Goal: Complete application form: Complete application form

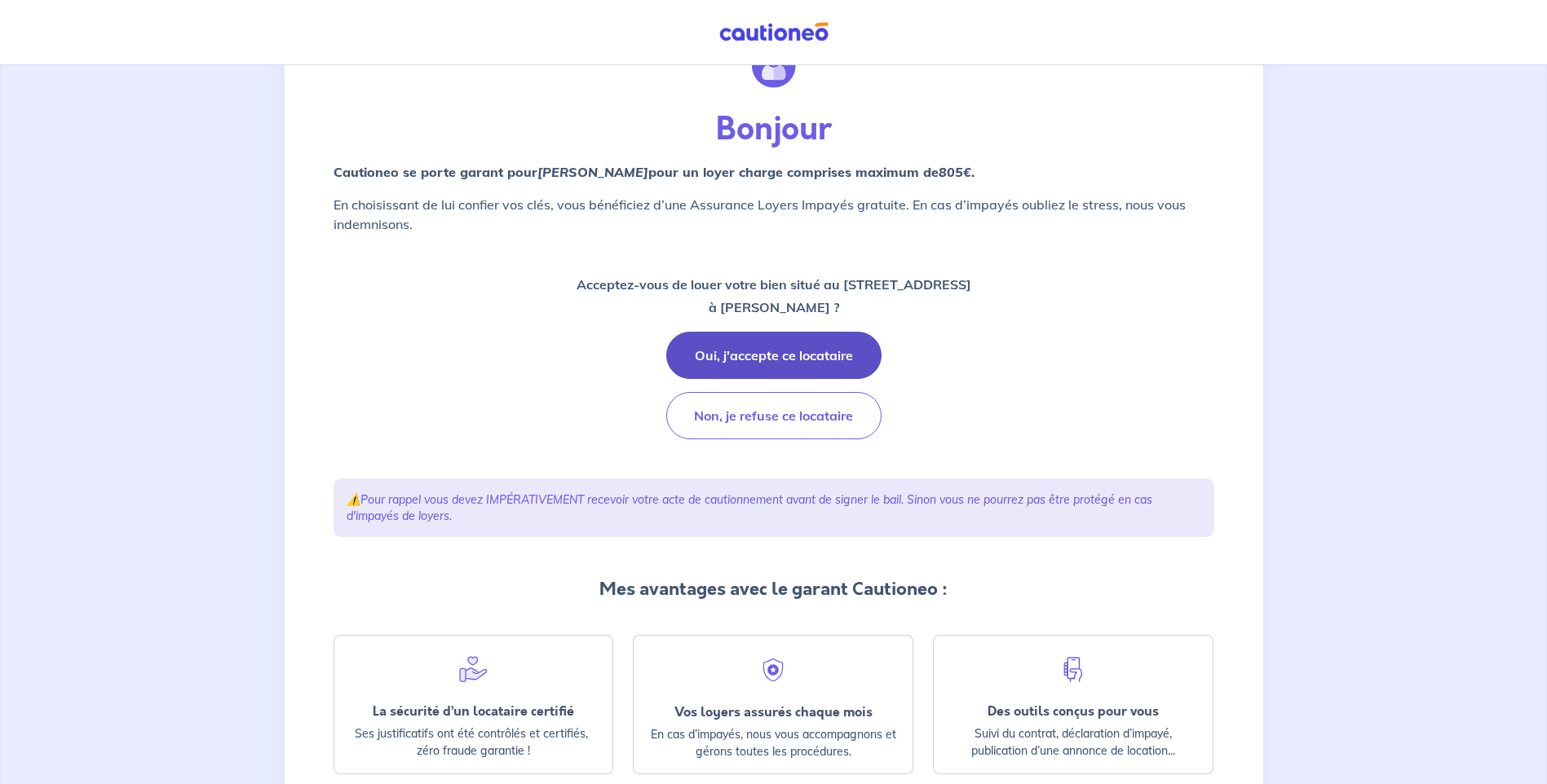
scroll to position [163, 0]
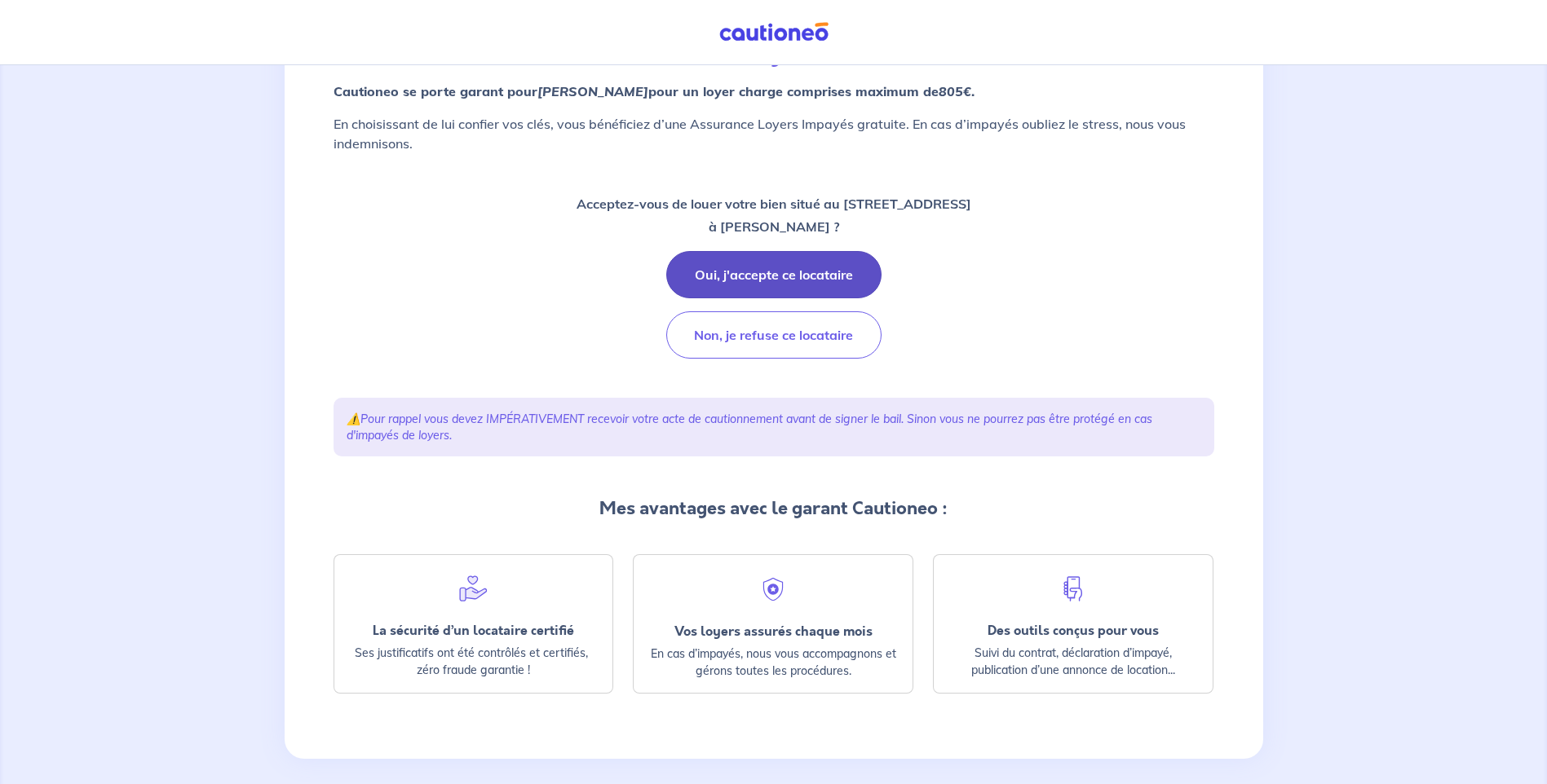
click at [768, 286] on button "Oui, j'accepte ce locataire" at bounding box center [774, 274] width 215 height 47
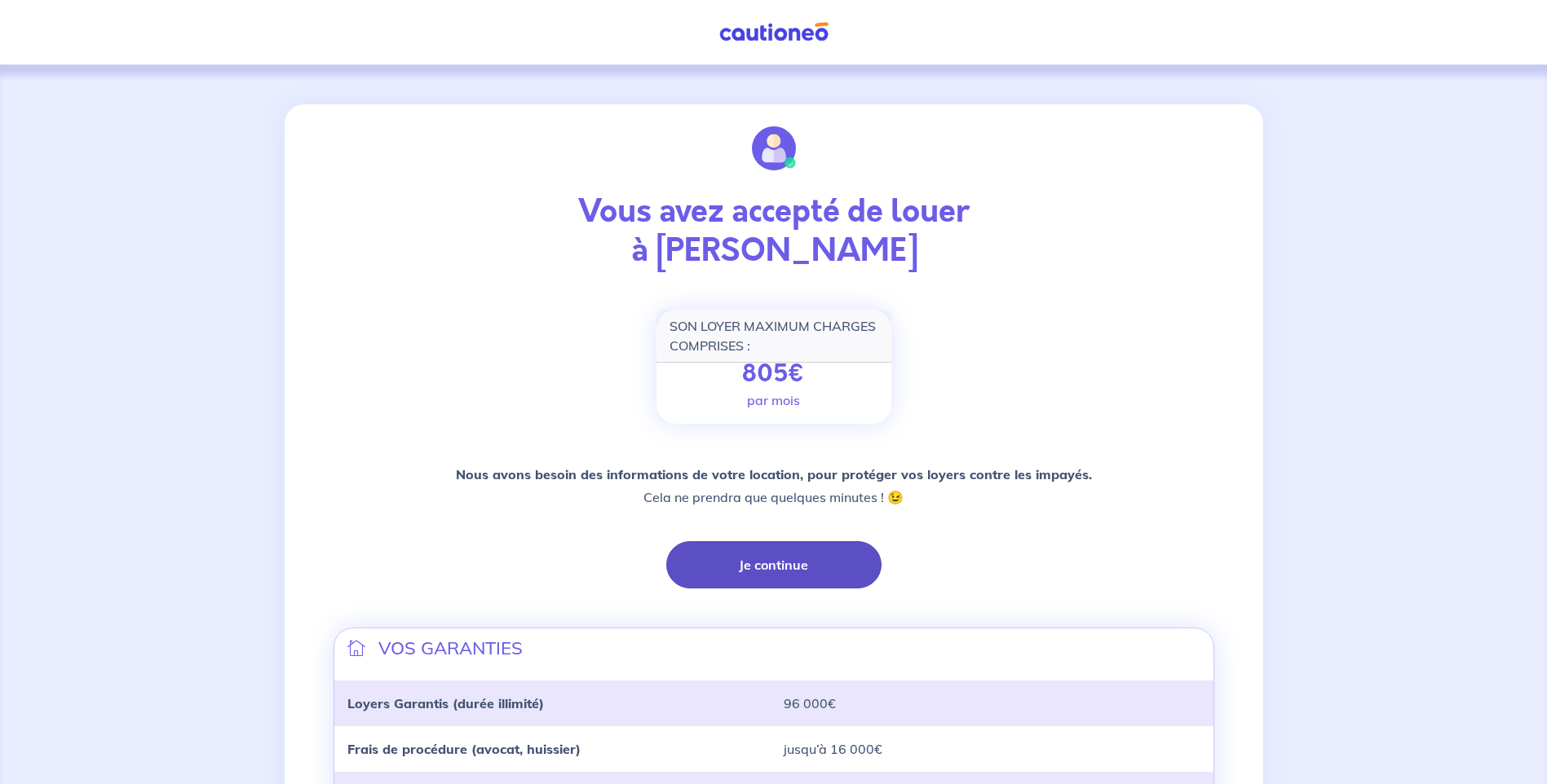
click at [770, 572] on button "Je continue" at bounding box center [774, 565] width 215 height 47
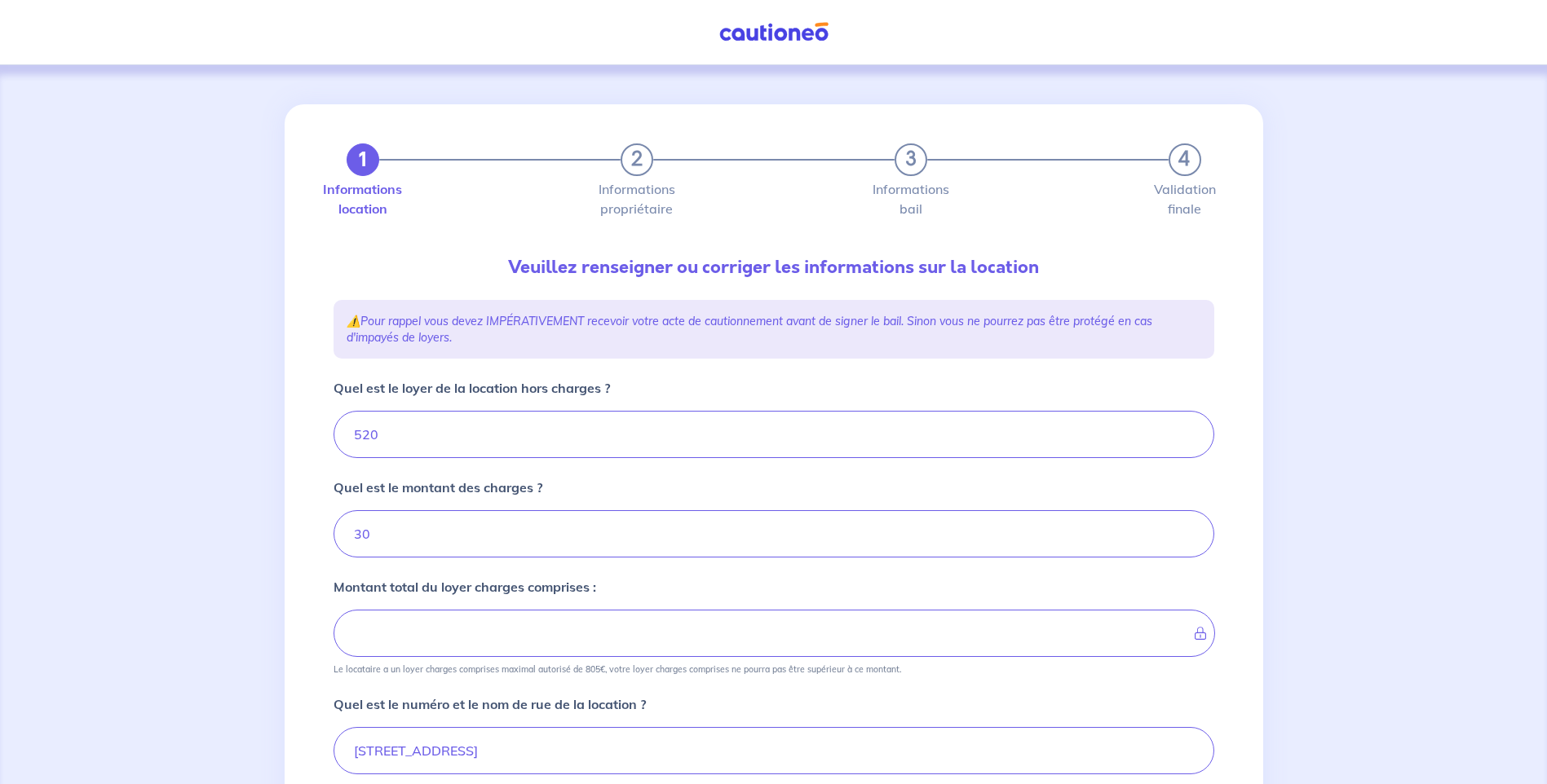
type input "550"
click at [413, 440] on input "520" at bounding box center [774, 434] width 881 height 47
type input "5"
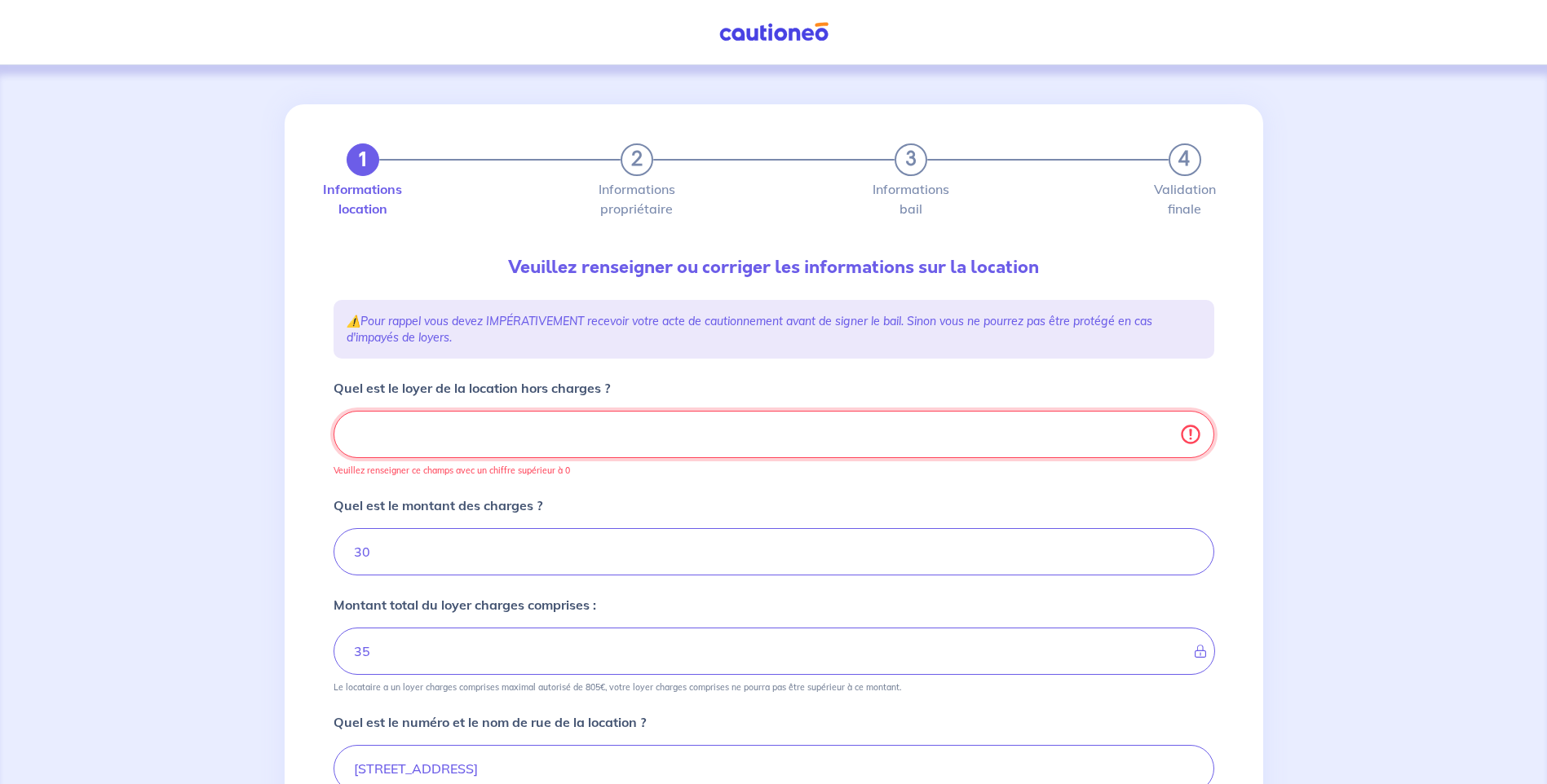
type input "30"
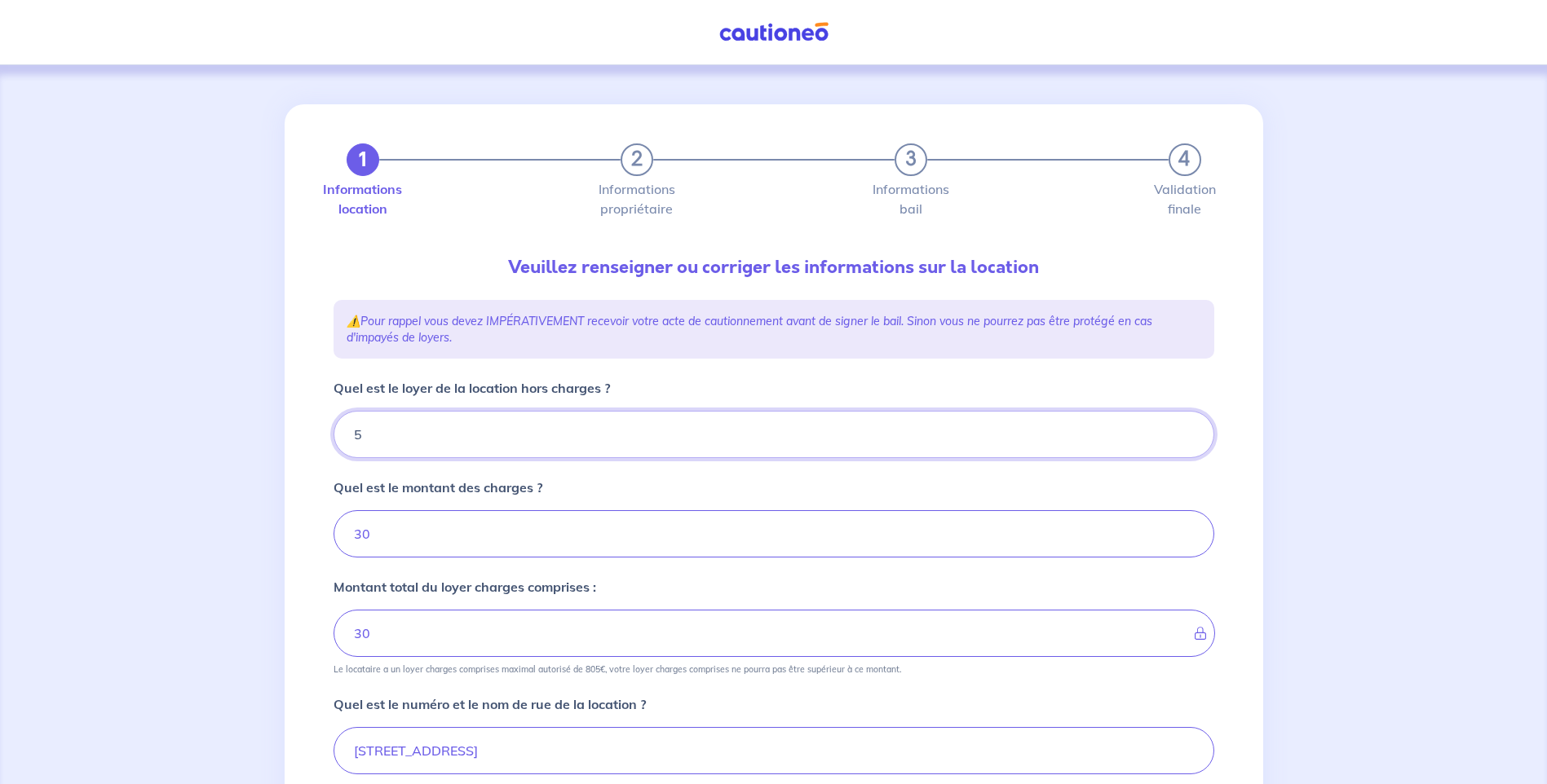
type input "52"
type input "35"
type input "520"
type input "550"
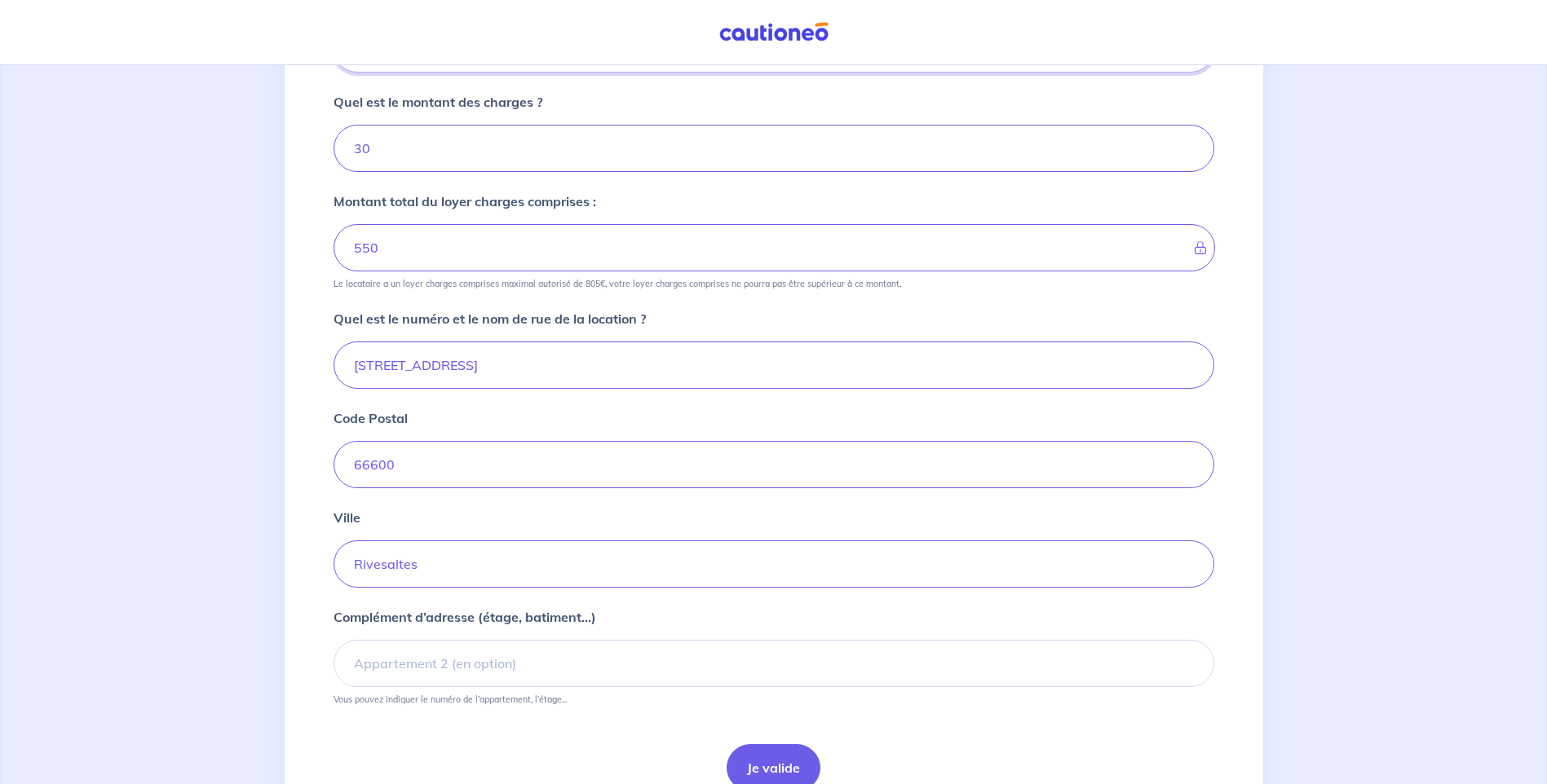
scroll to position [464, 0]
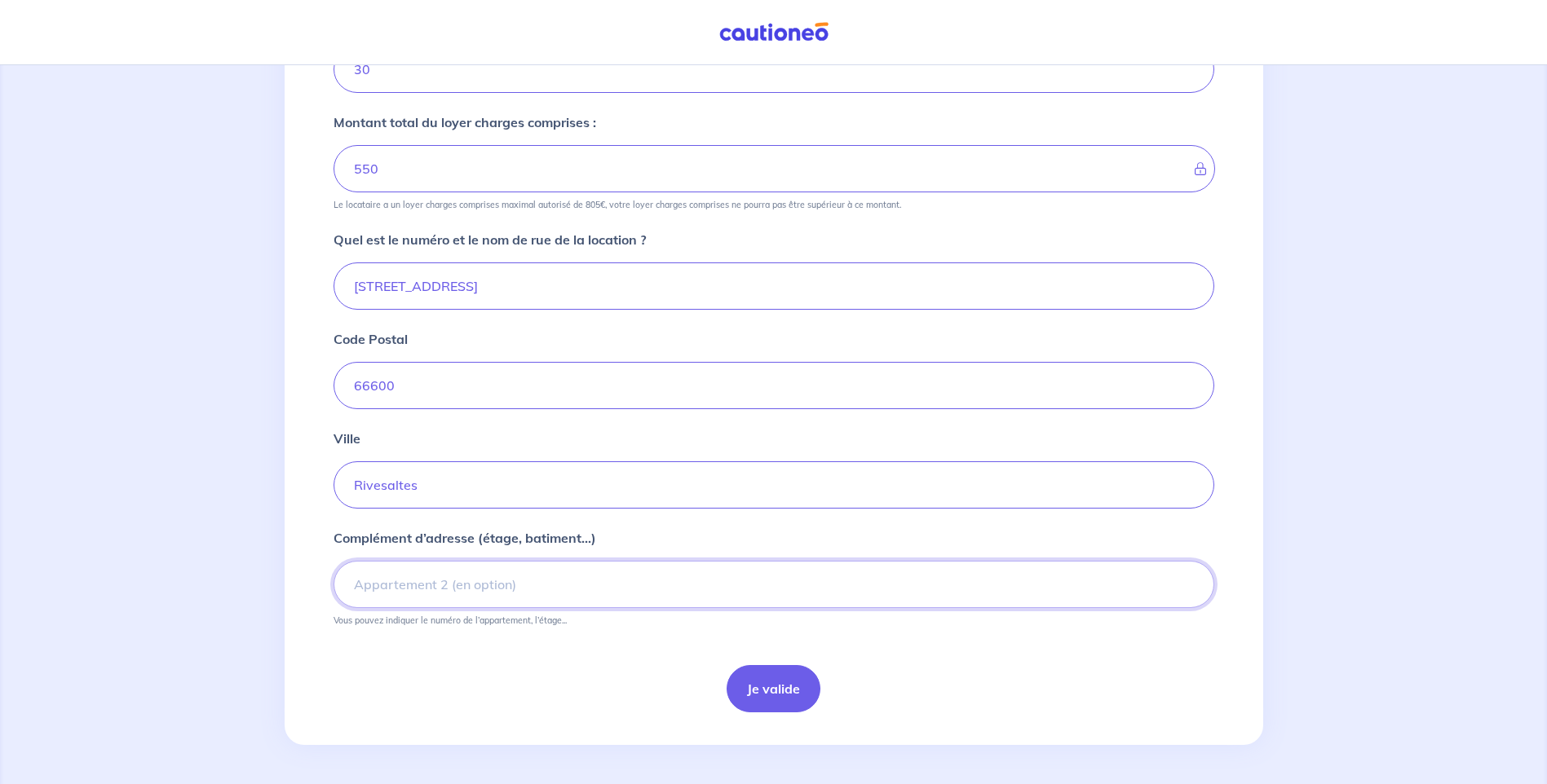
click at [381, 588] on input "Complément d’adresse (étage, batiment...)" at bounding box center [774, 584] width 881 height 47
type input "rdc"
click at [778, 691] on button "Je valide" at bounding box center [774, 689] width 94 height 47
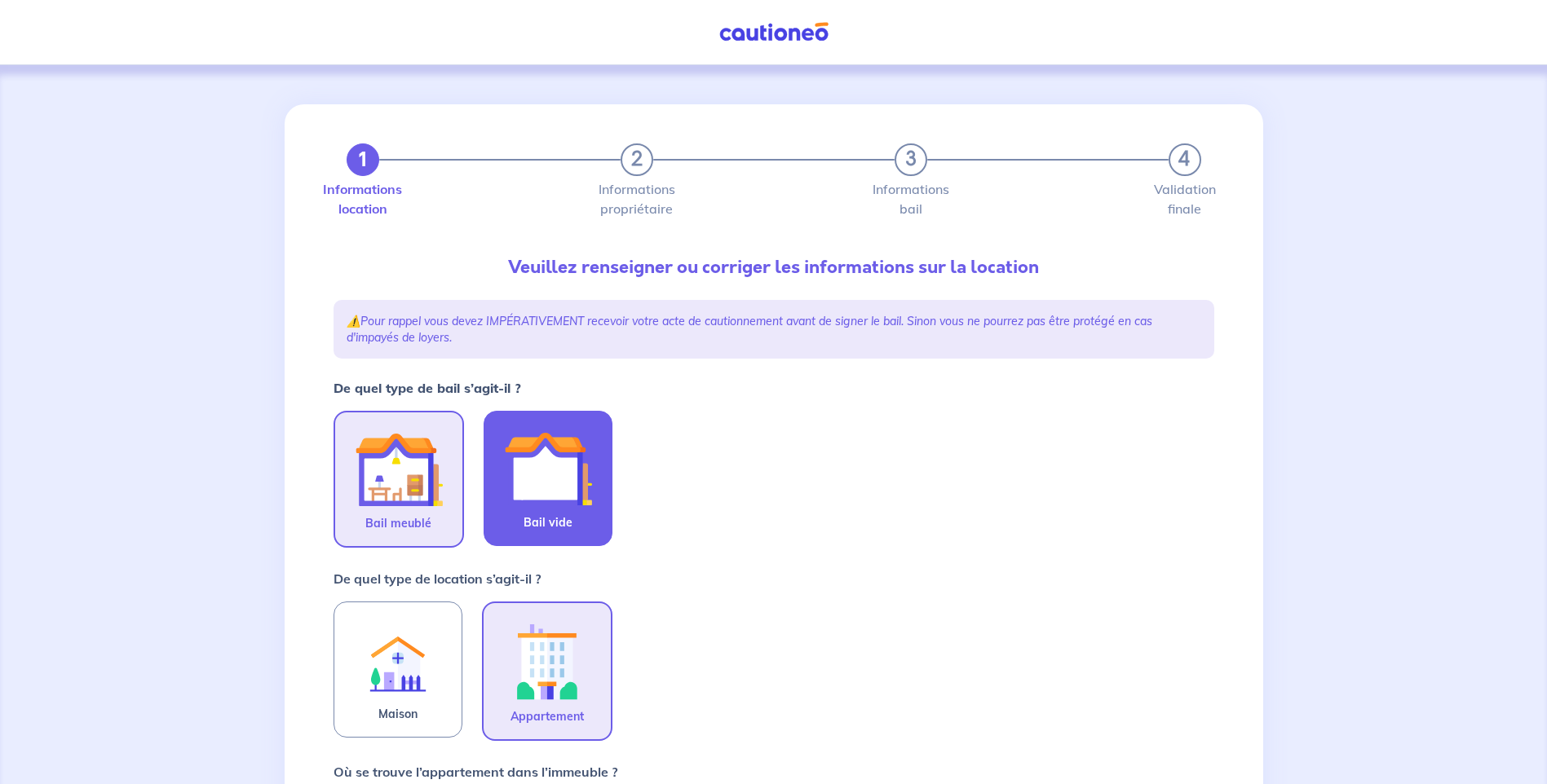
click at [543, 497] on img at bounding box center [548, 469] width 88 height 88
click at [0, 0] on input "Bail vide" at bounding box center [0, 0] width 0 height 0
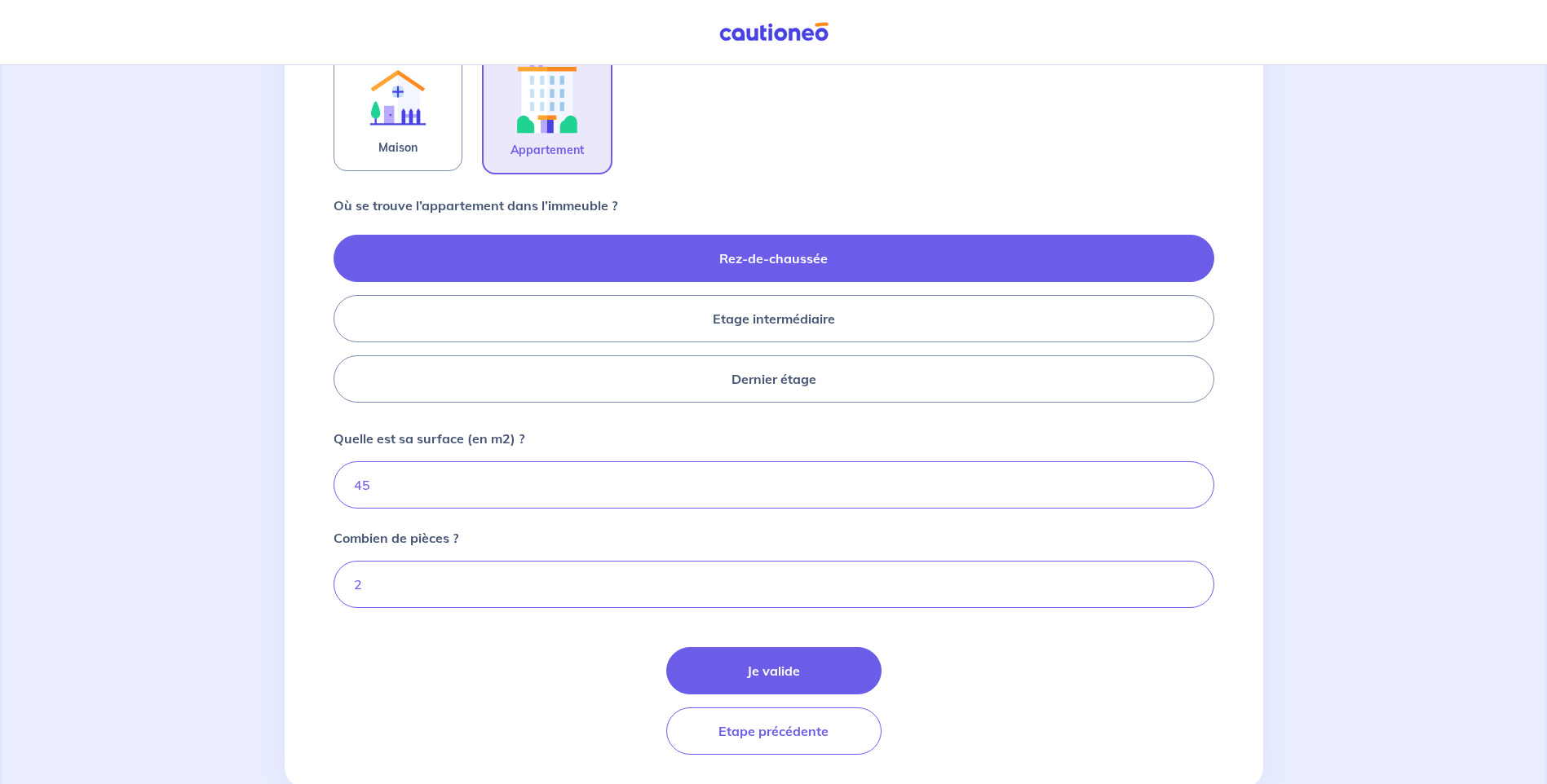
scroll to position [570, 0]
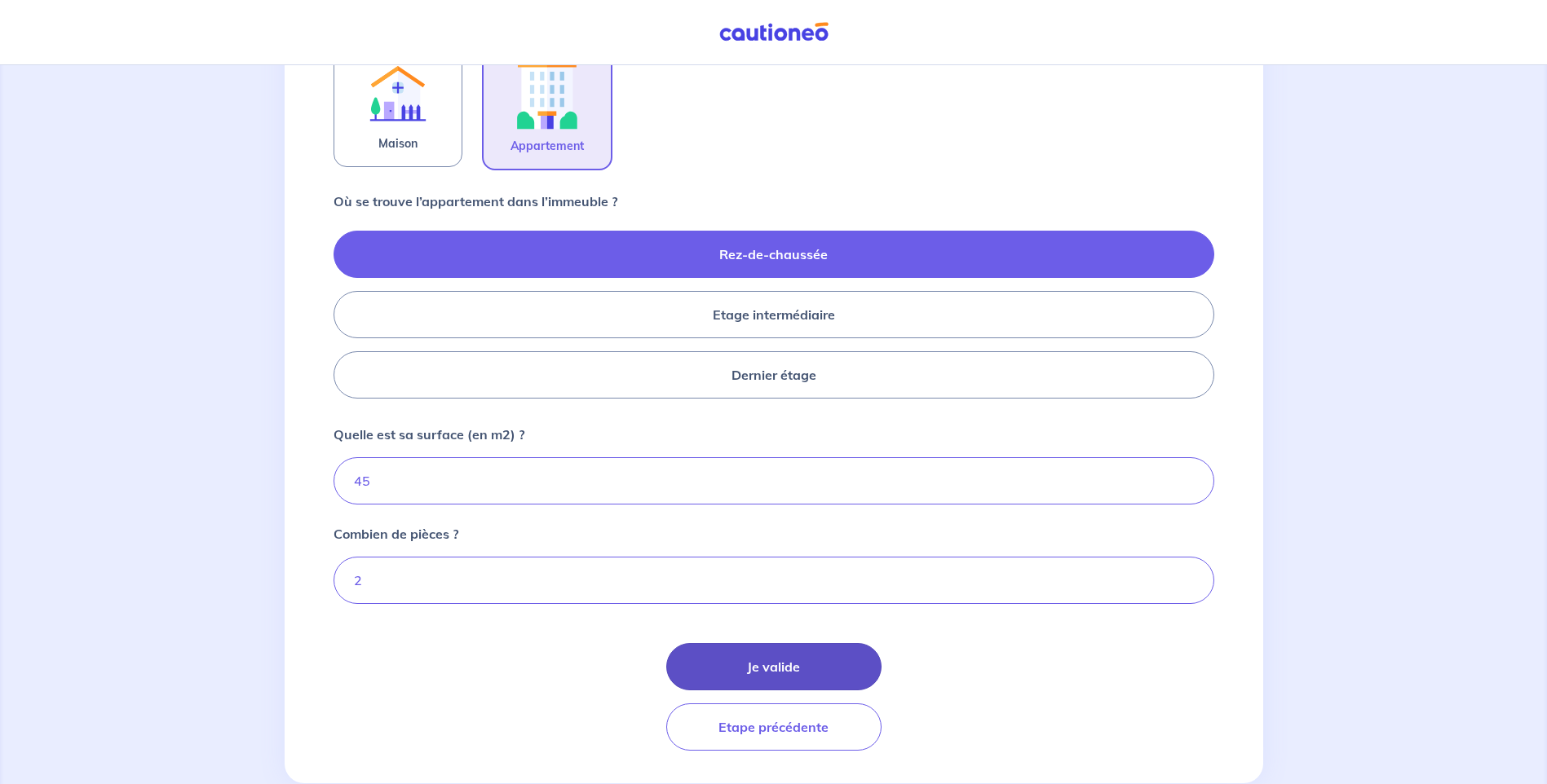
click at [798, 676] on button "Je valide" at bounding box center [774, 666] width 215 height 47
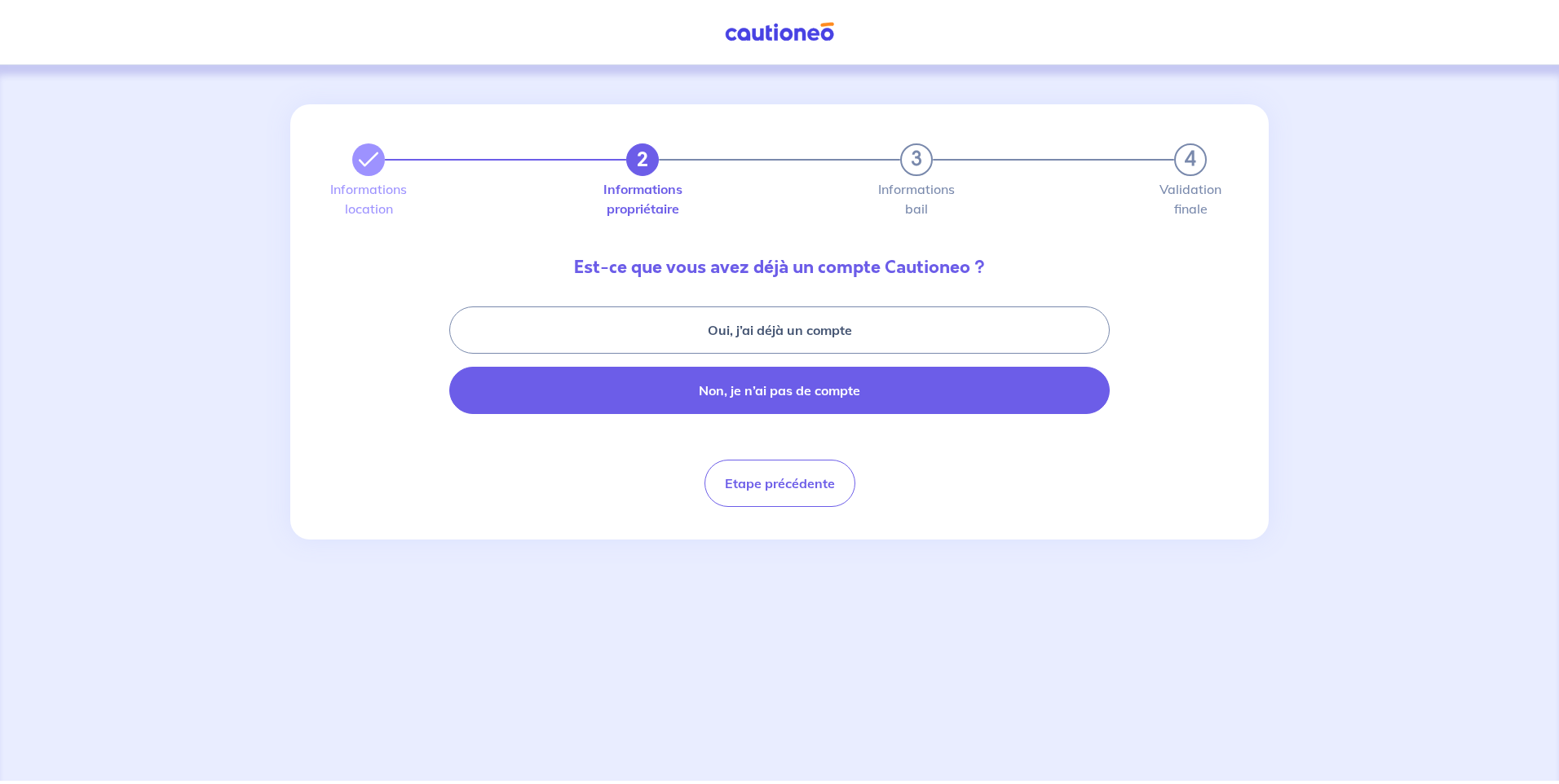
click at [799, 392] on button "Non, je n’ai pas de compte" at bounding box center [780, 390] width 661 height 47
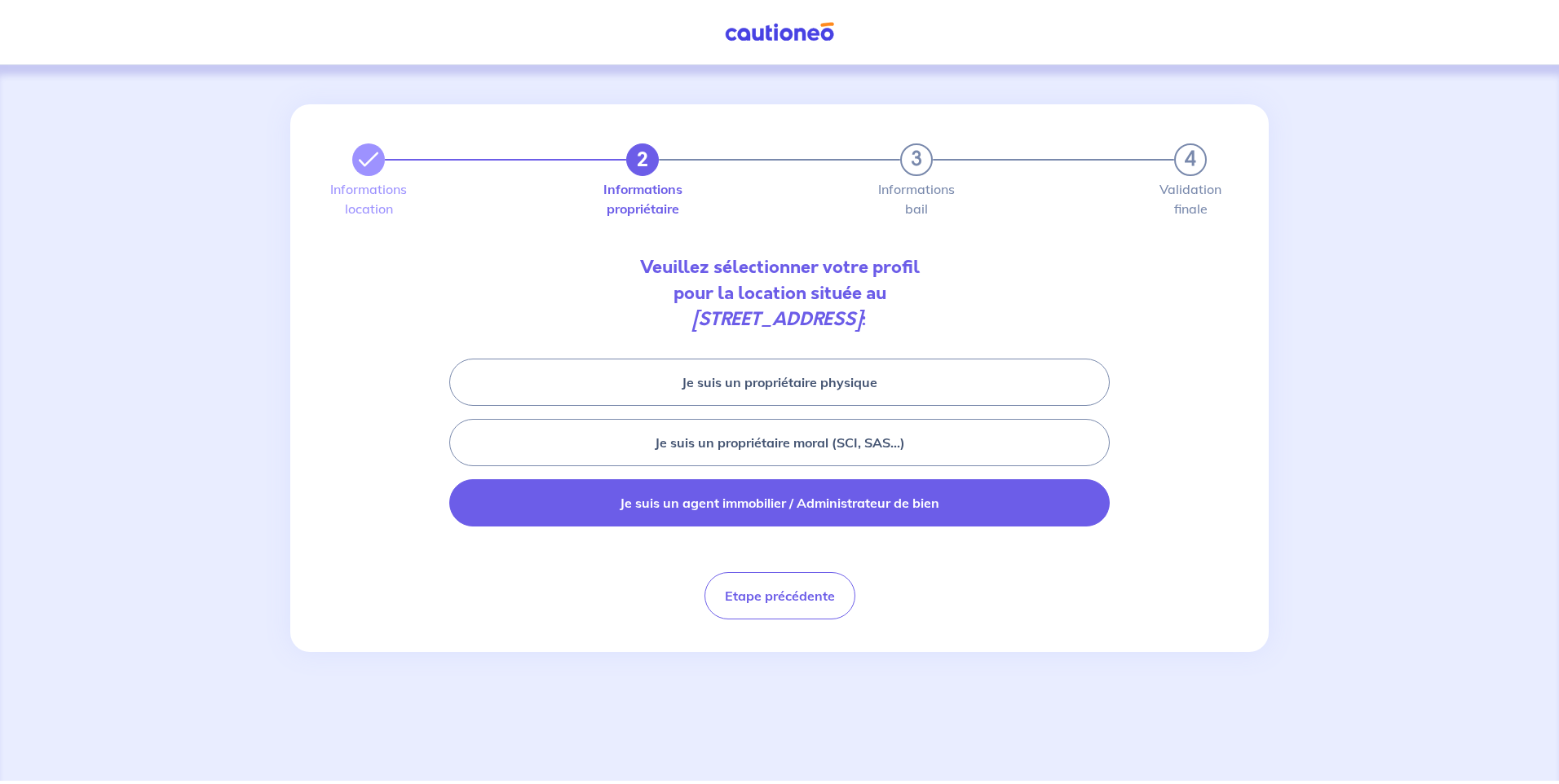
click at [782, 510] on button "Je suis un agent immobilier / Administrateur de bien" at bounding box center [780, 503] width 661 height 47
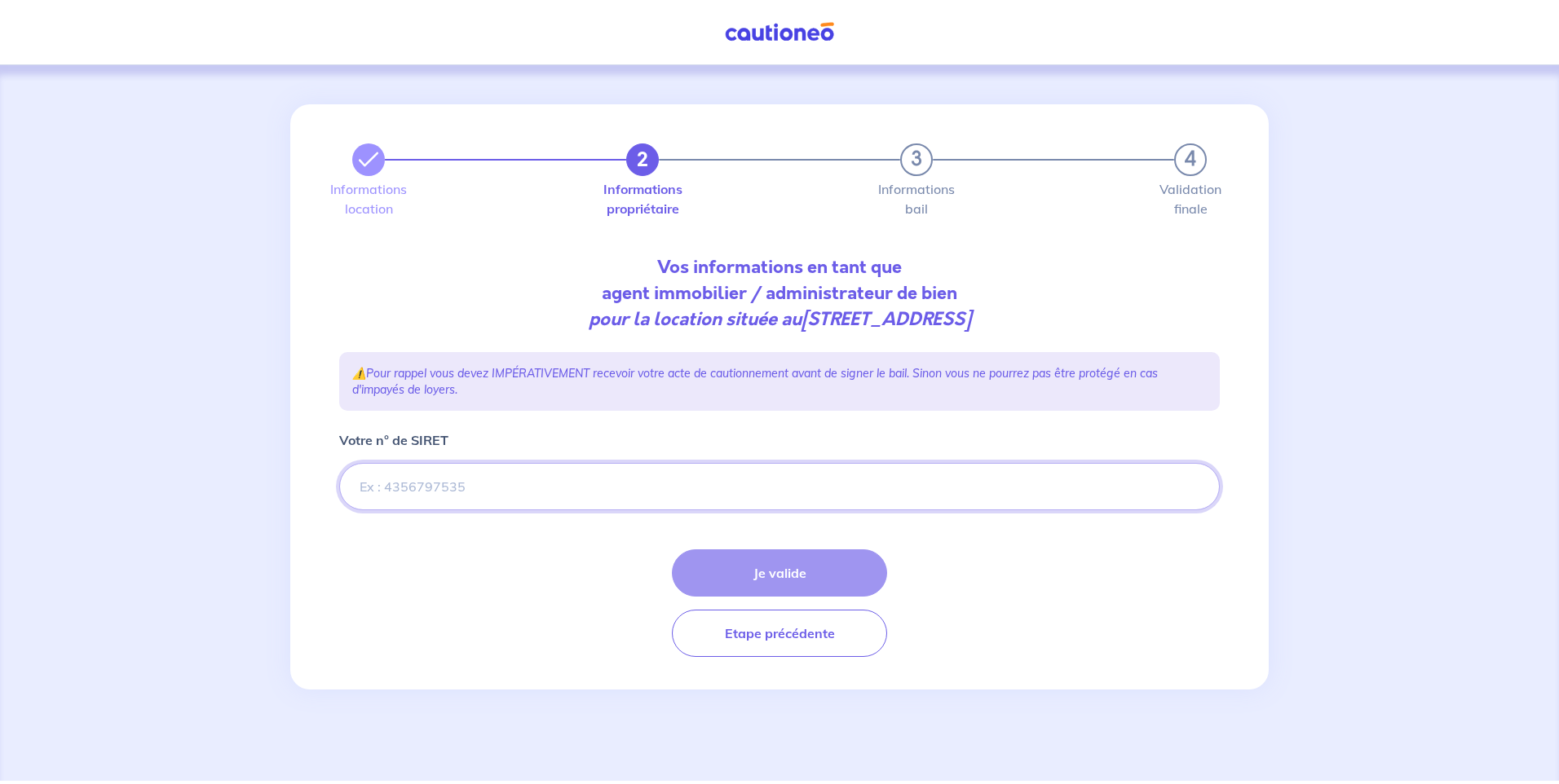
click at [470, 485] on input "Votre n° de SIRET" at bounding box center [780, 486] width 881 height 47
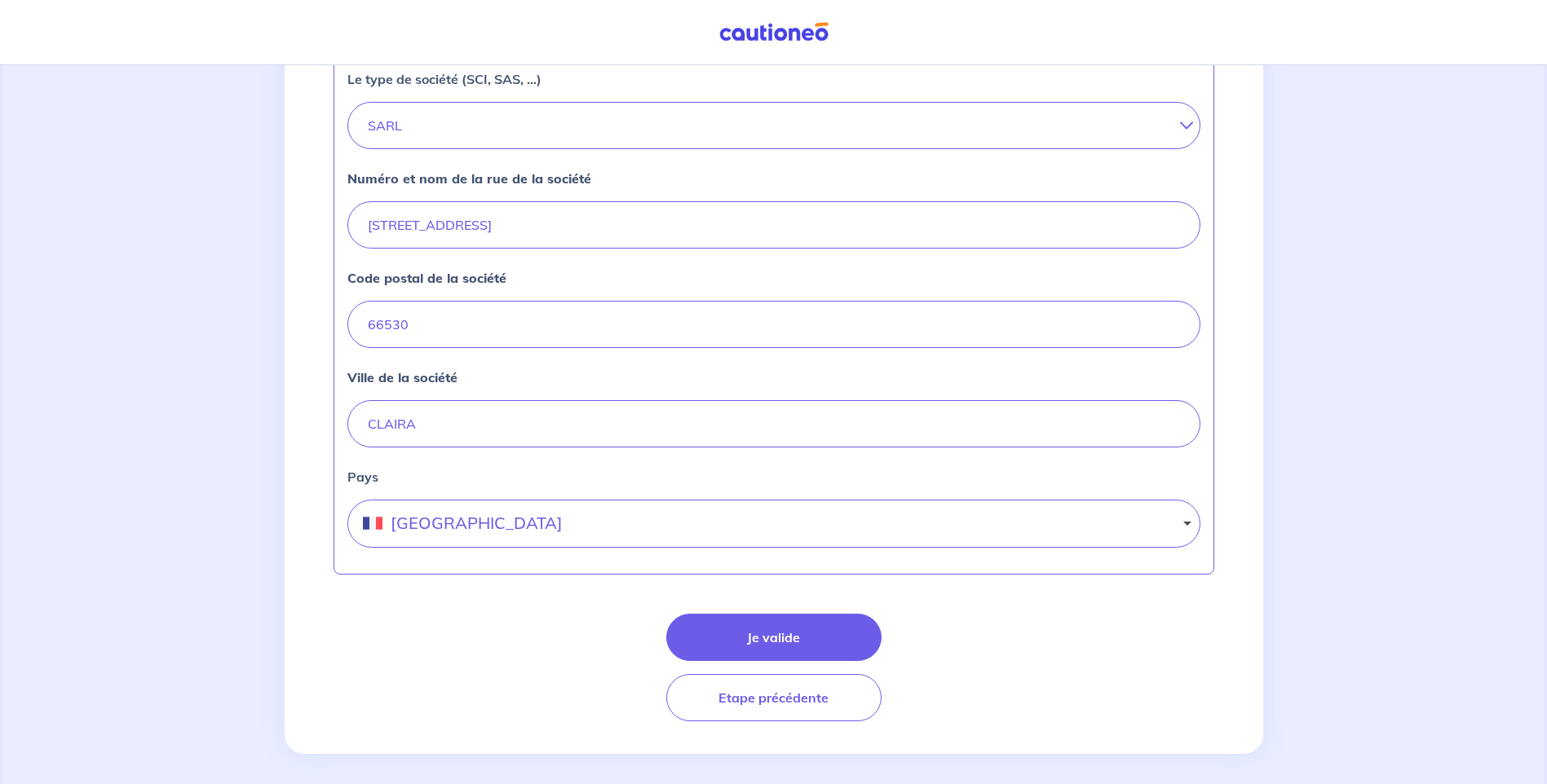
scroll to position [596, 0]
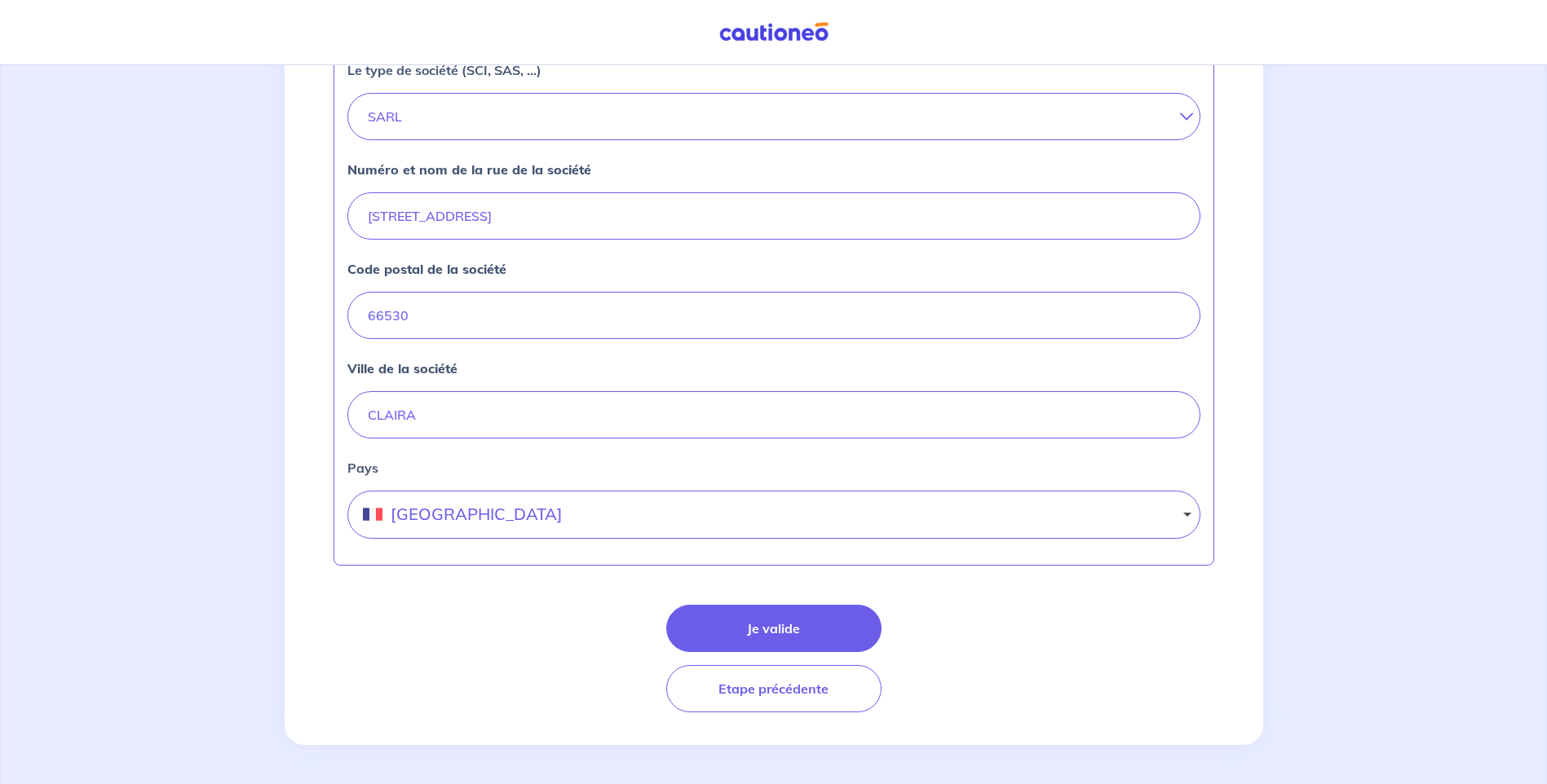
type input "81441611100015"
click at [522, 210] on input "9 RUE DES ROSIERS" at bounding box center [774, 215] width 853 height 47
type input "9"
type input "22 boulevard arago"
click at [474, 320] on input "66530" at bounding box center [774, 315] width 853 height 47
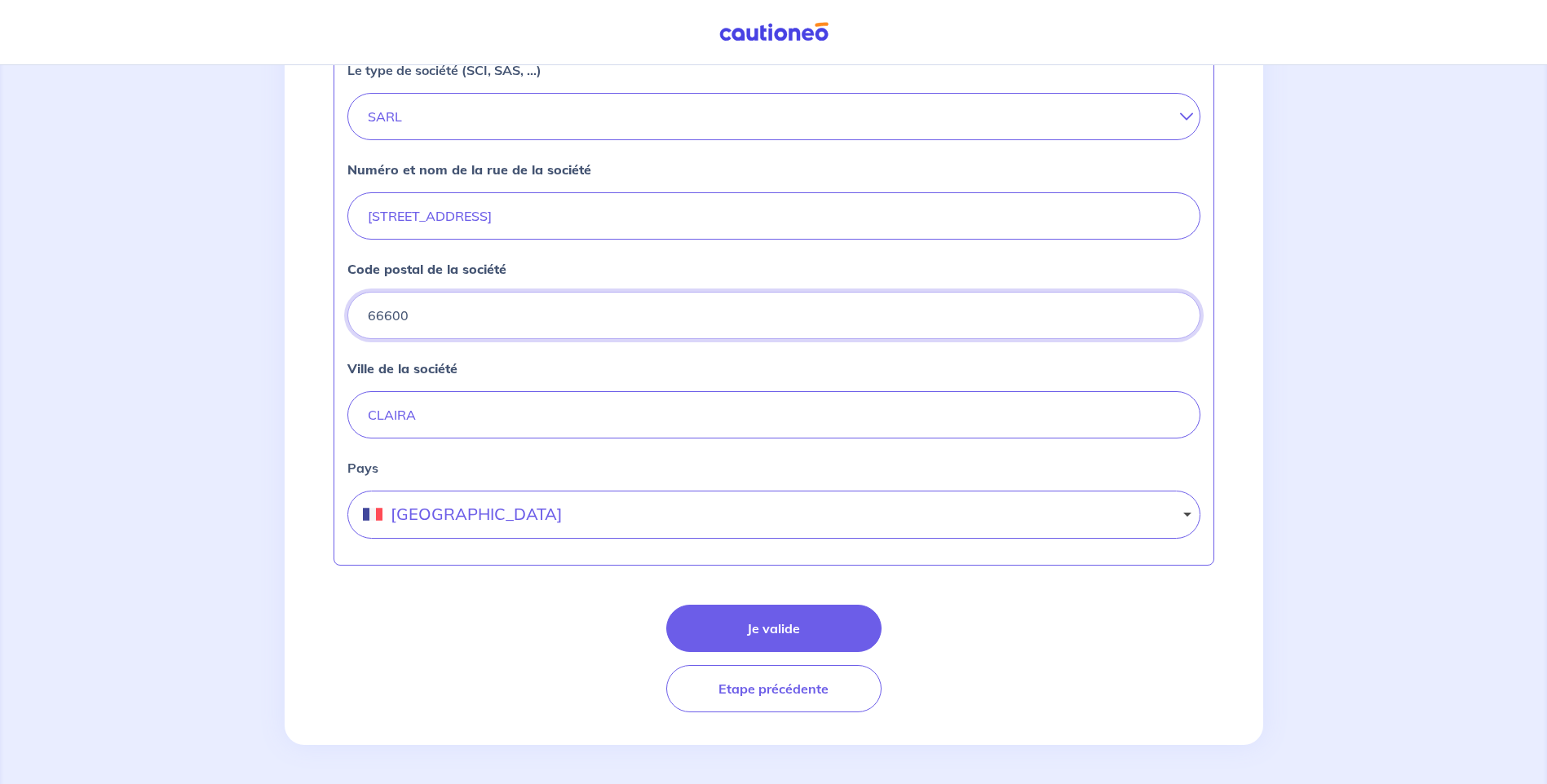
type input "66600"
drag, startPoint x: 707, startPoint y: 423, endPoint x: 697, endPoint y: 417, distance: 11.7
click at [703, 421] on input "CLAIRA" at bounding box center [774, 415] width 853 height 47
type input "C"
type input "RIVESALTES"
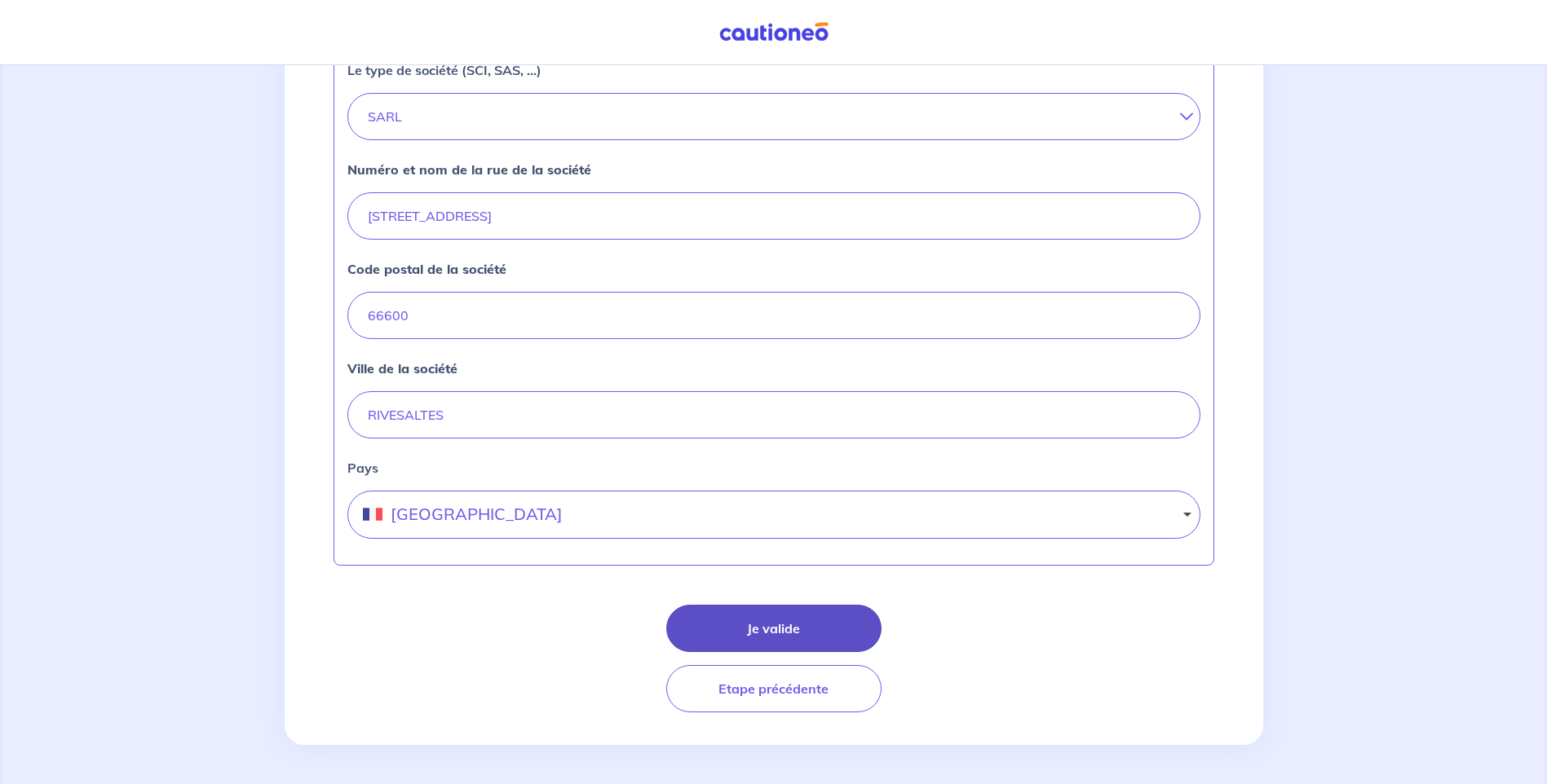
click at [792, 637] on button "Je valide" at bounding box center [774, 628] width 215 height 47
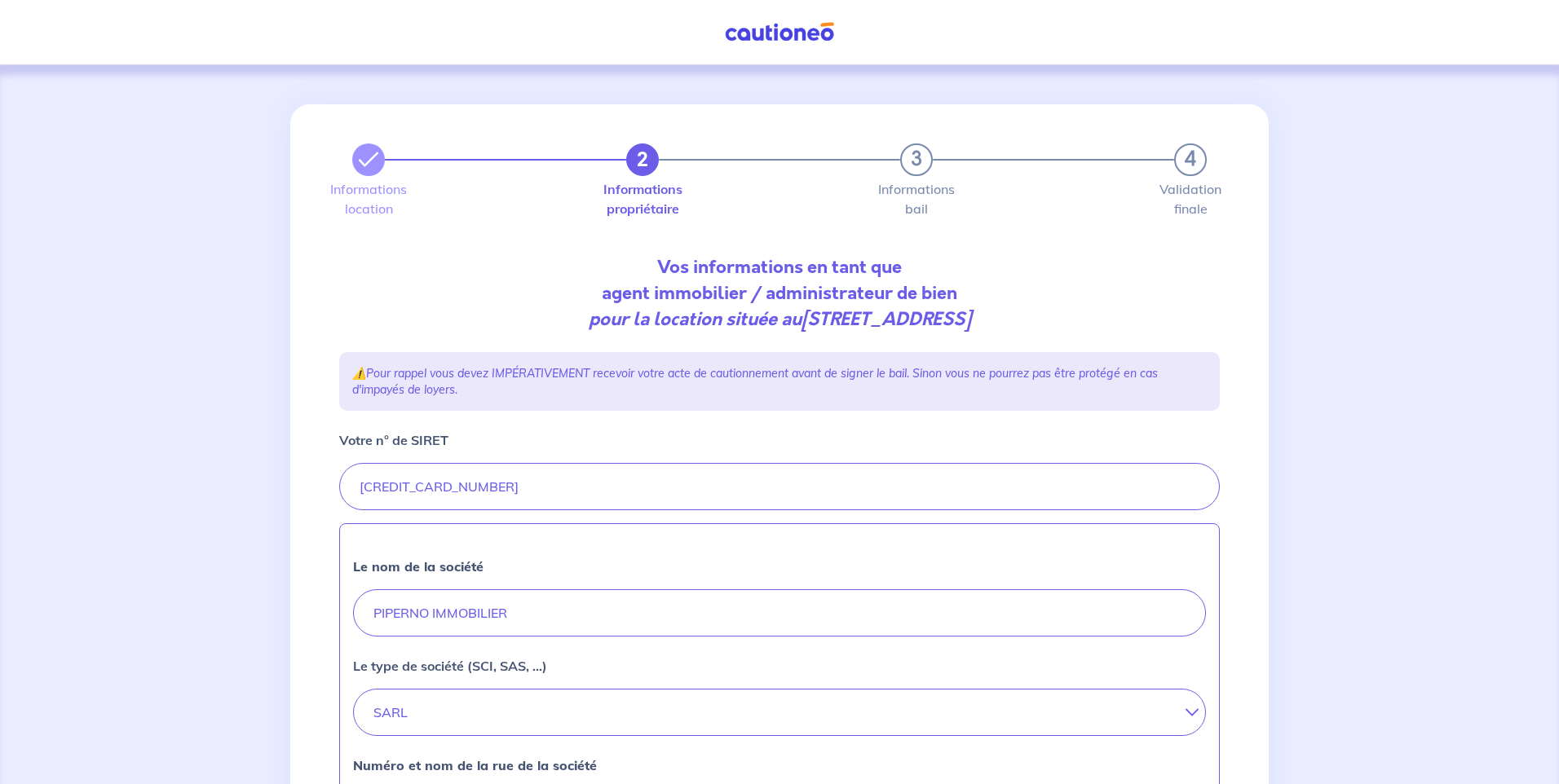
select select "FR"
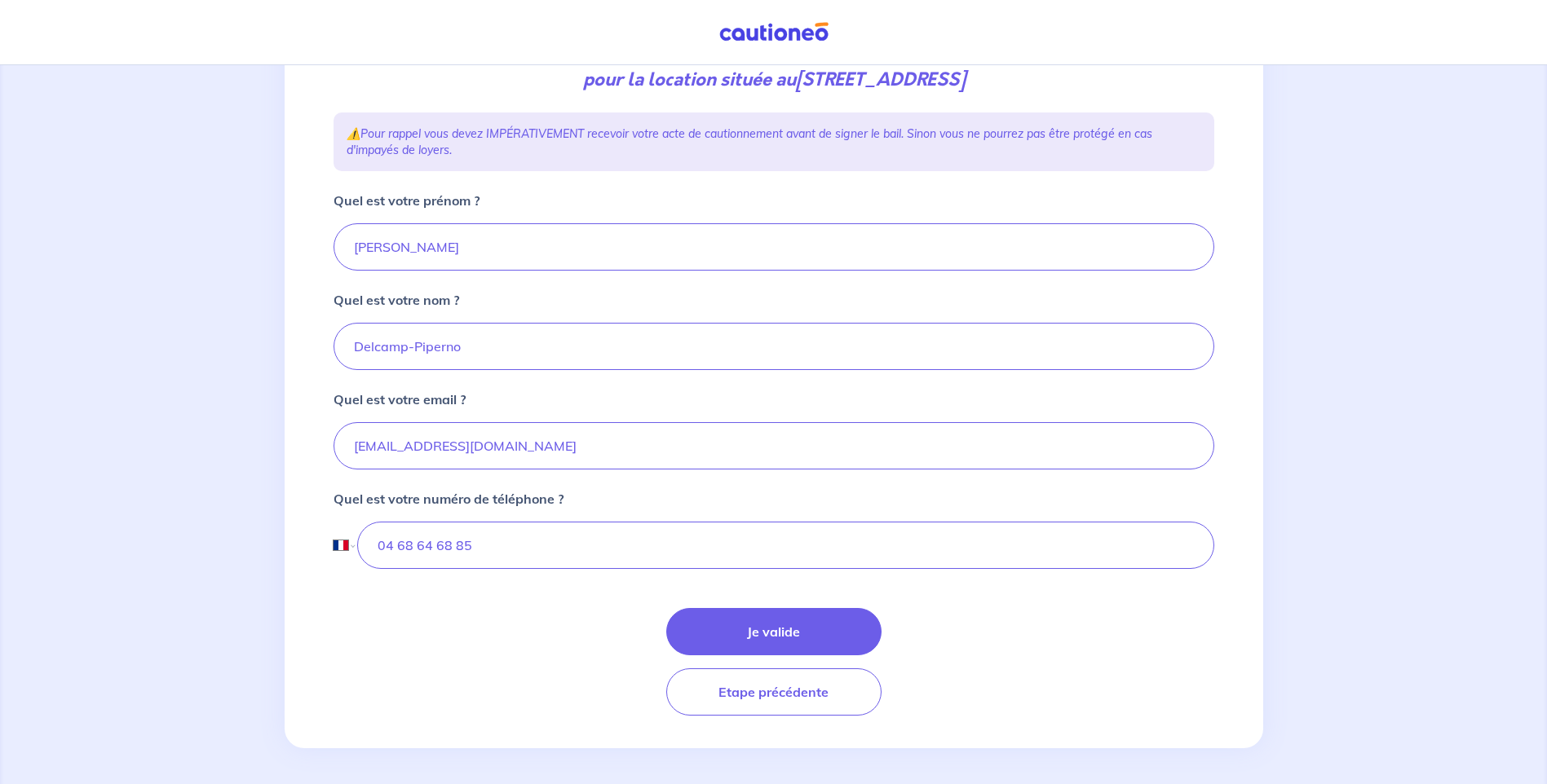
scroll to position [243, 0]
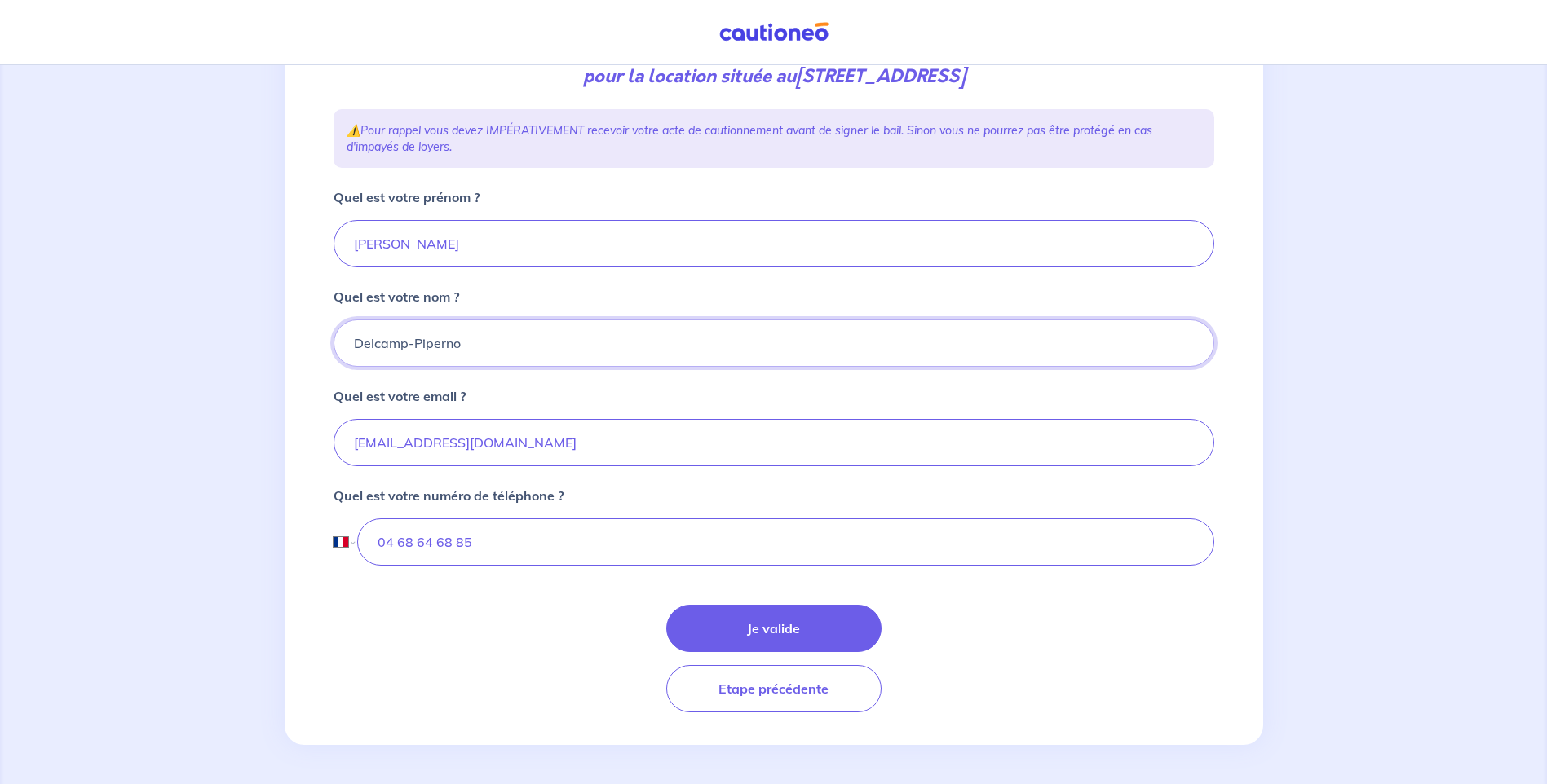
click at [420, 344] on input "Delcamp-Piperno" at bounding box center [774, 343] width 881 height 47
click at [414, 344] on input "Delcamp-Piperno" at bounding box center [774, 343] width 881 height 47
type input "Piperno"
click at [778, 630] on button "Je valide" at bounding box center [774, 628] width 215 height 47
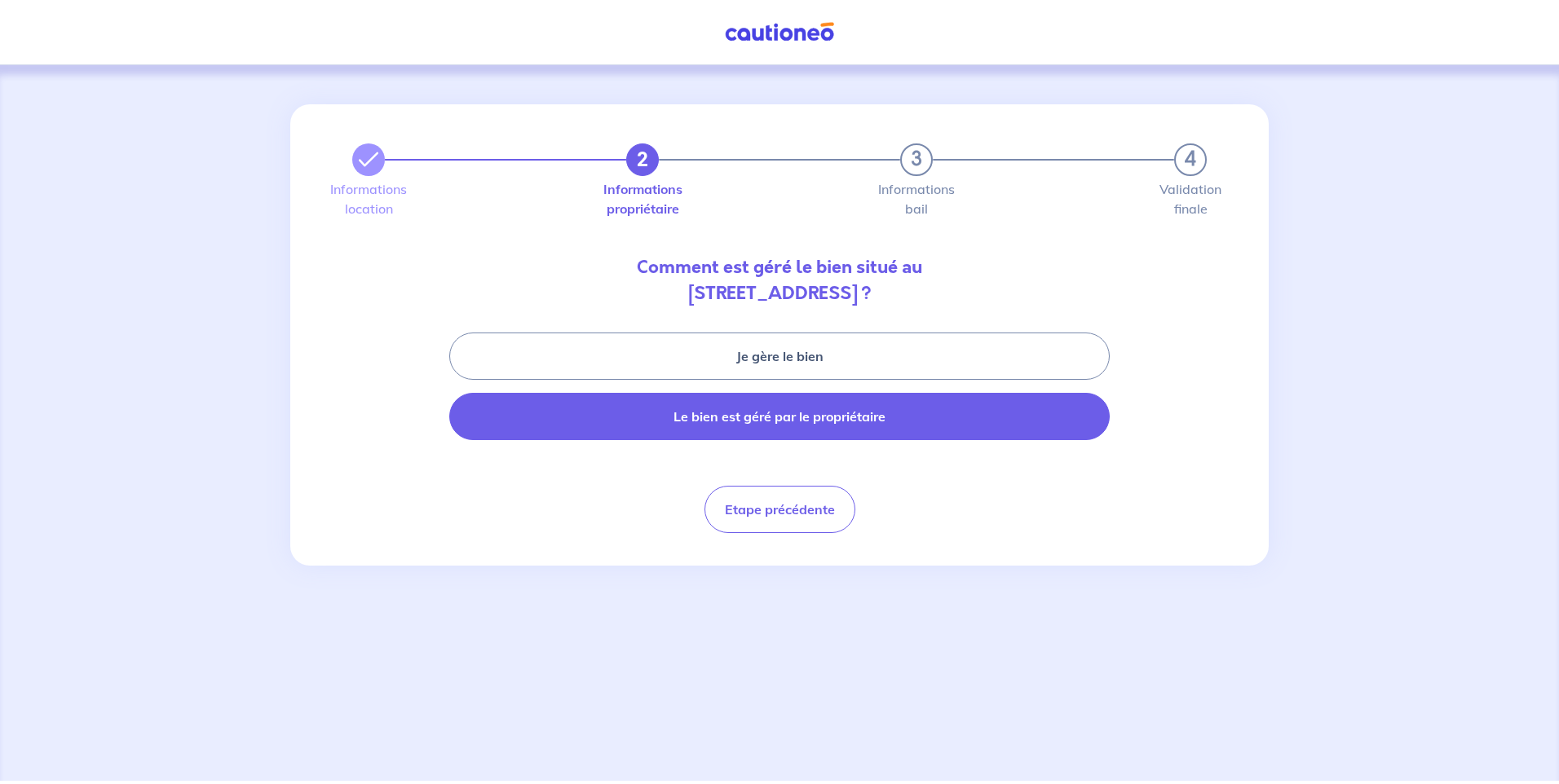
click at [794, 423] on button "Le bien est géré par le propriétaire" at bounding box center [780, 416] width 661 height 47
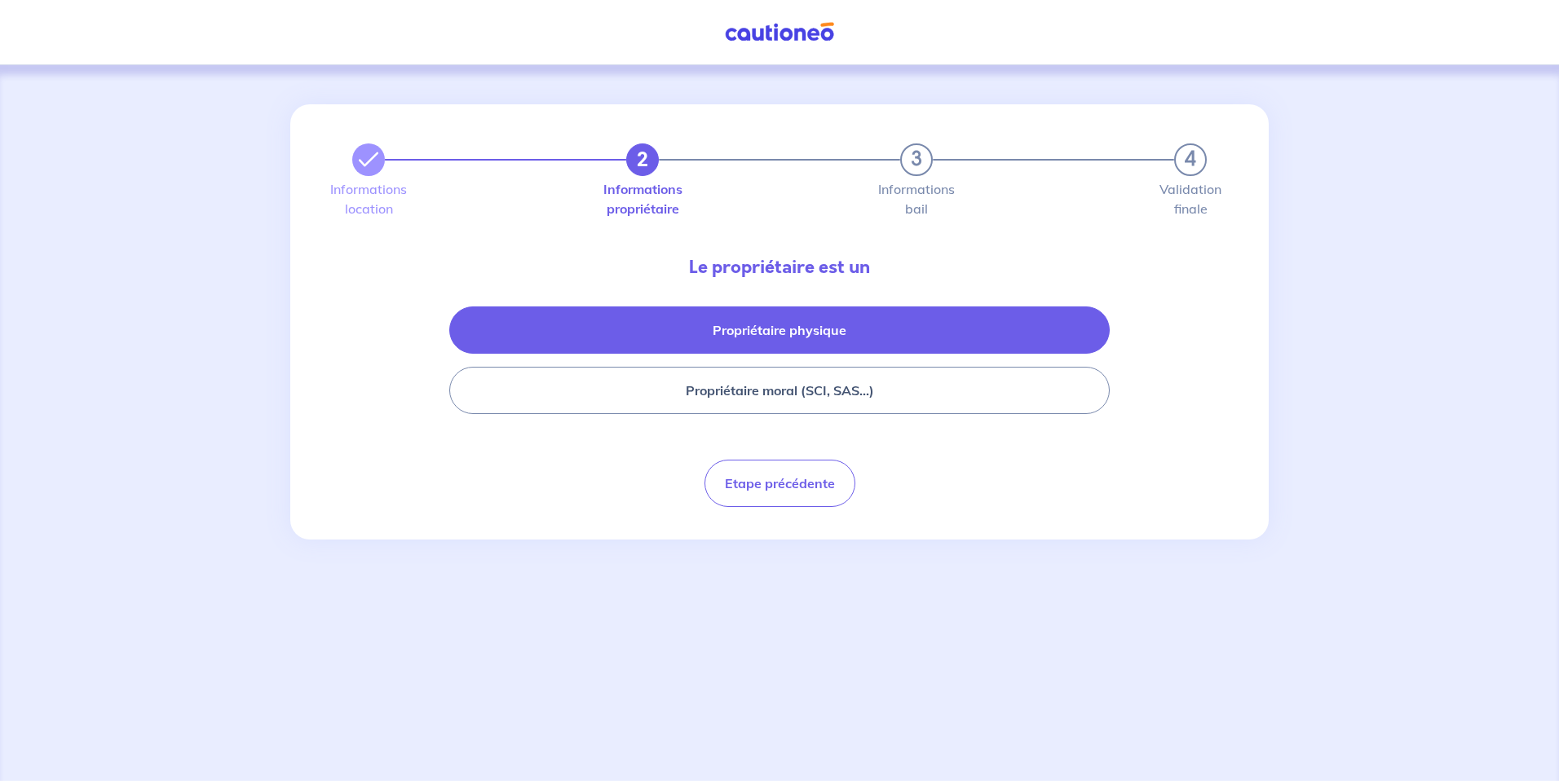
click at [815, 339] on button "Propriétaire physique" at bounding box center [780, 329] width 661 height 47
select select "FR"
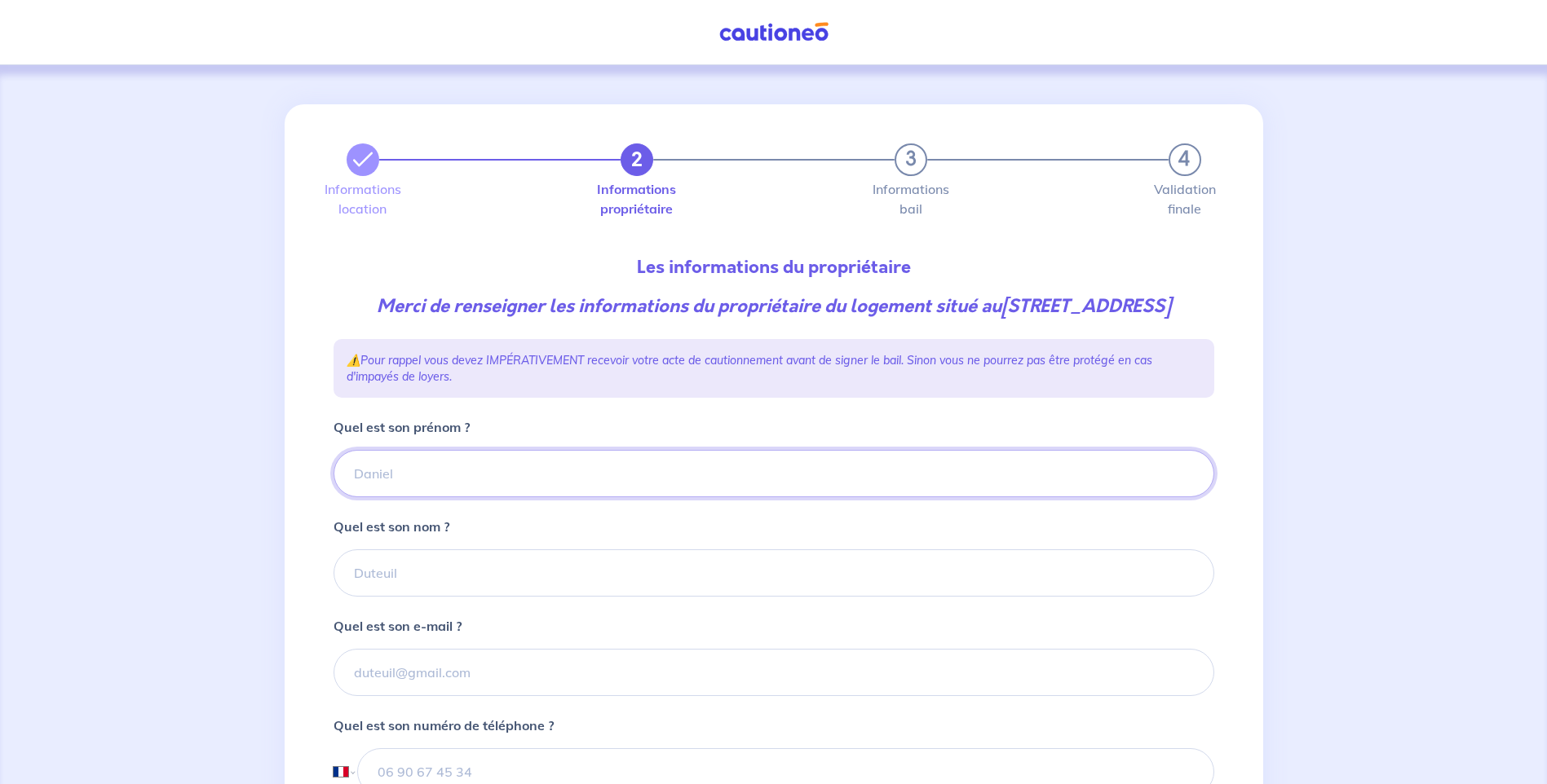
click at [446, 493] on input "Quel est son prénom ?" at bounding box center [774, 474] width 881 height 47
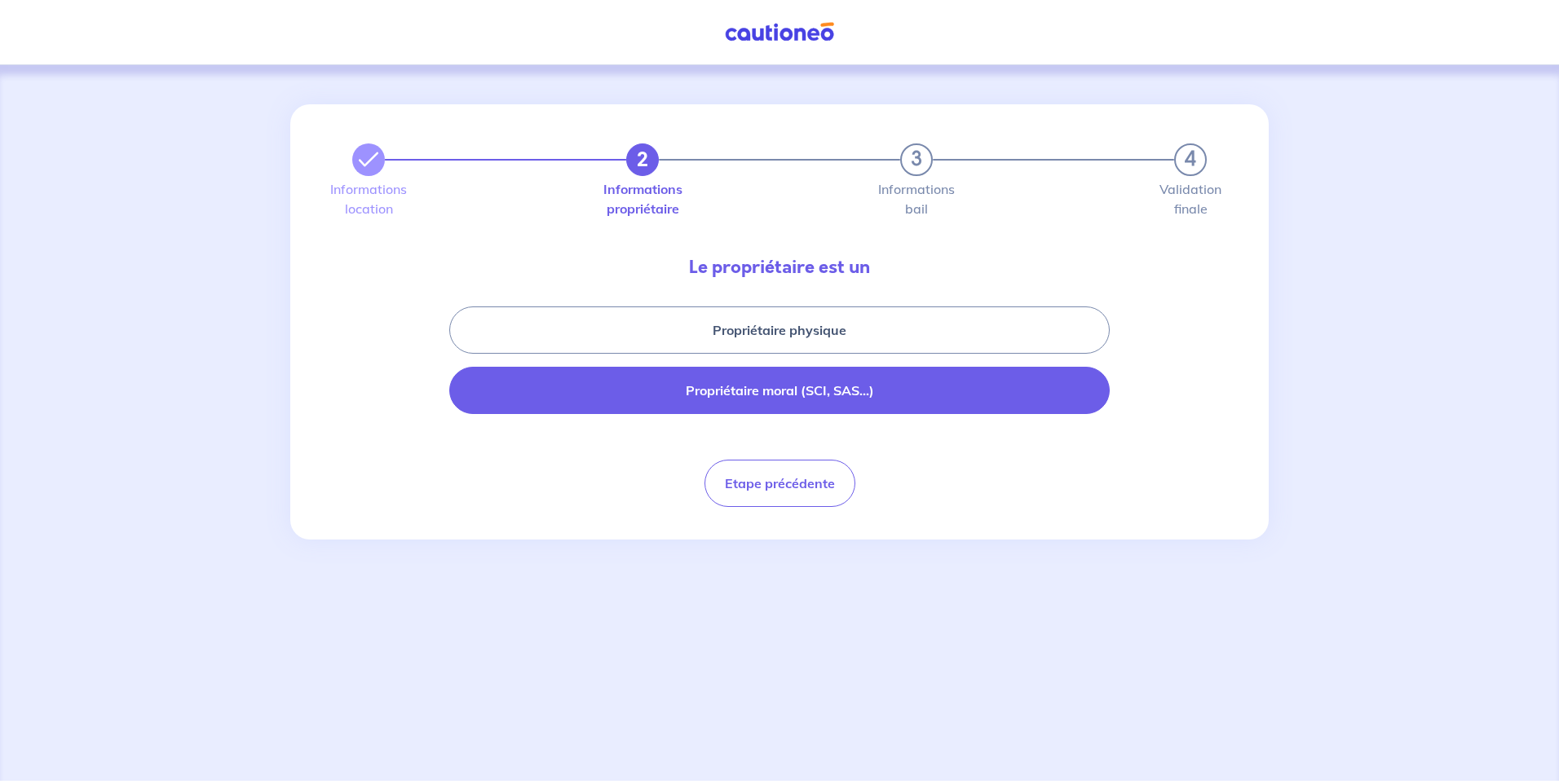
click at [758, 396] on button "Propriétaire moral (SCI, SAS...)" at bounding box center [780, 390] width 661 height 47
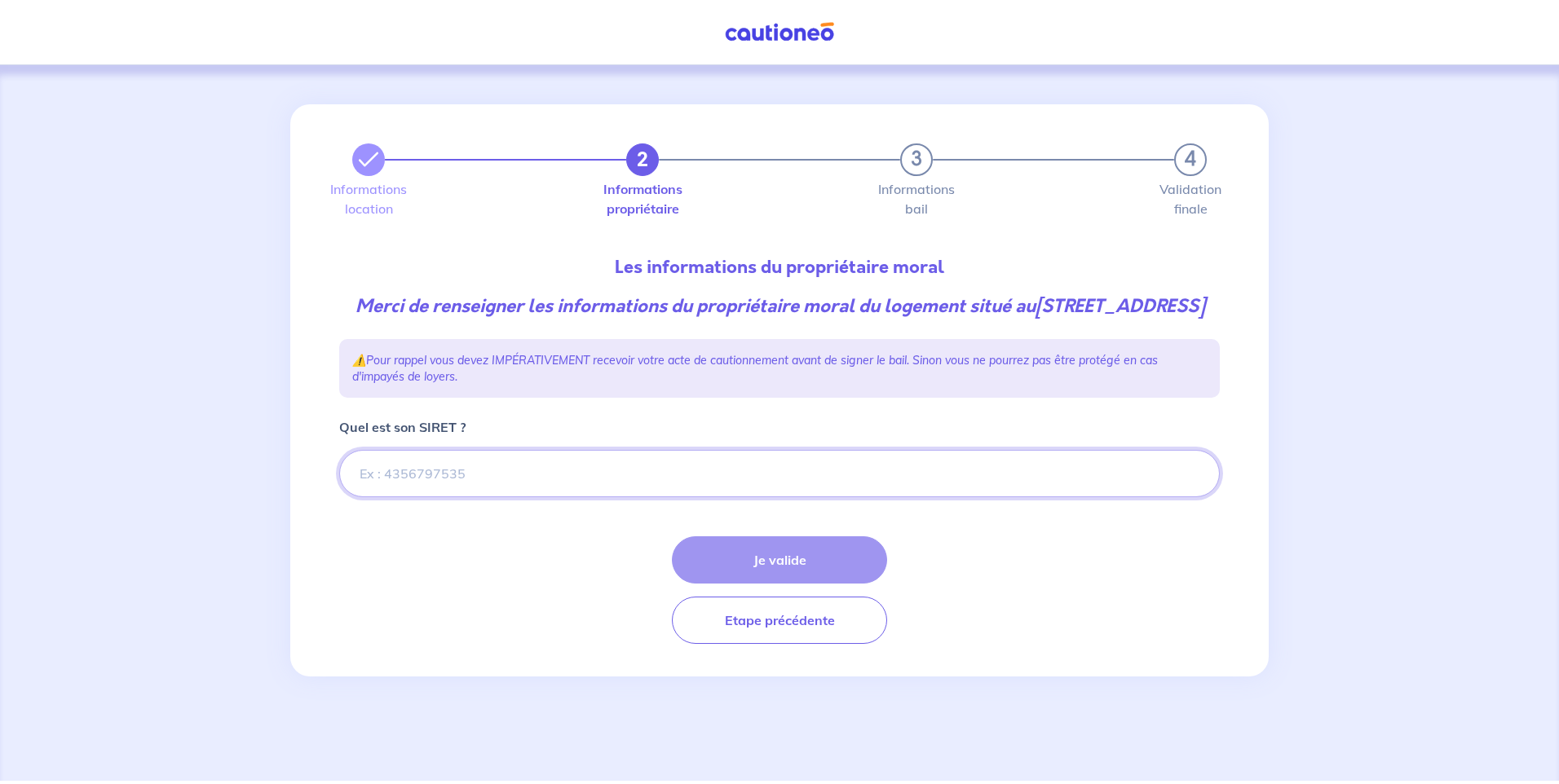
click at [445, 498] on input "Quel est son SIRET ?" at bounding box center [780, 474] width 881 height 47
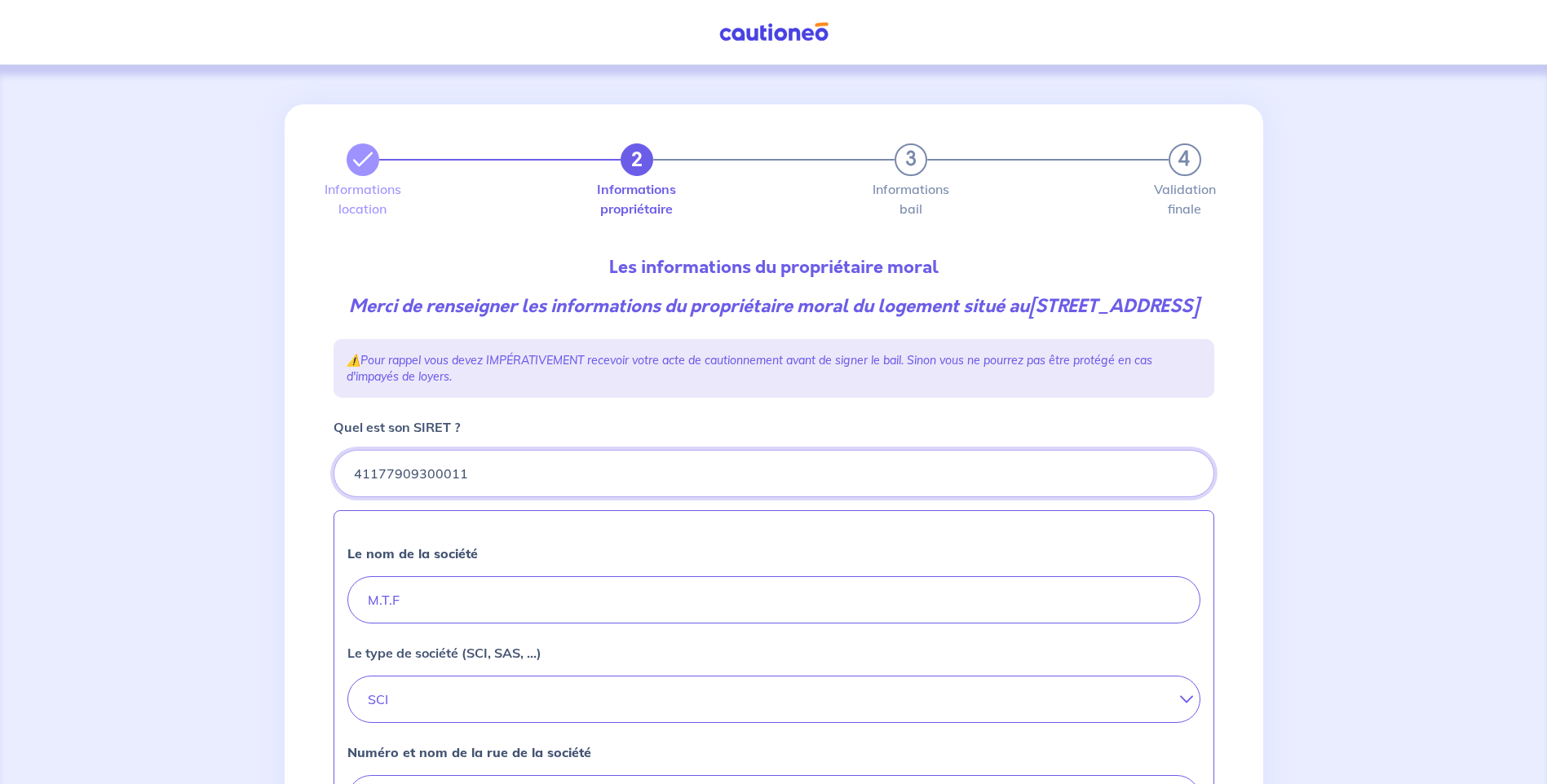
type input "41177909300011"
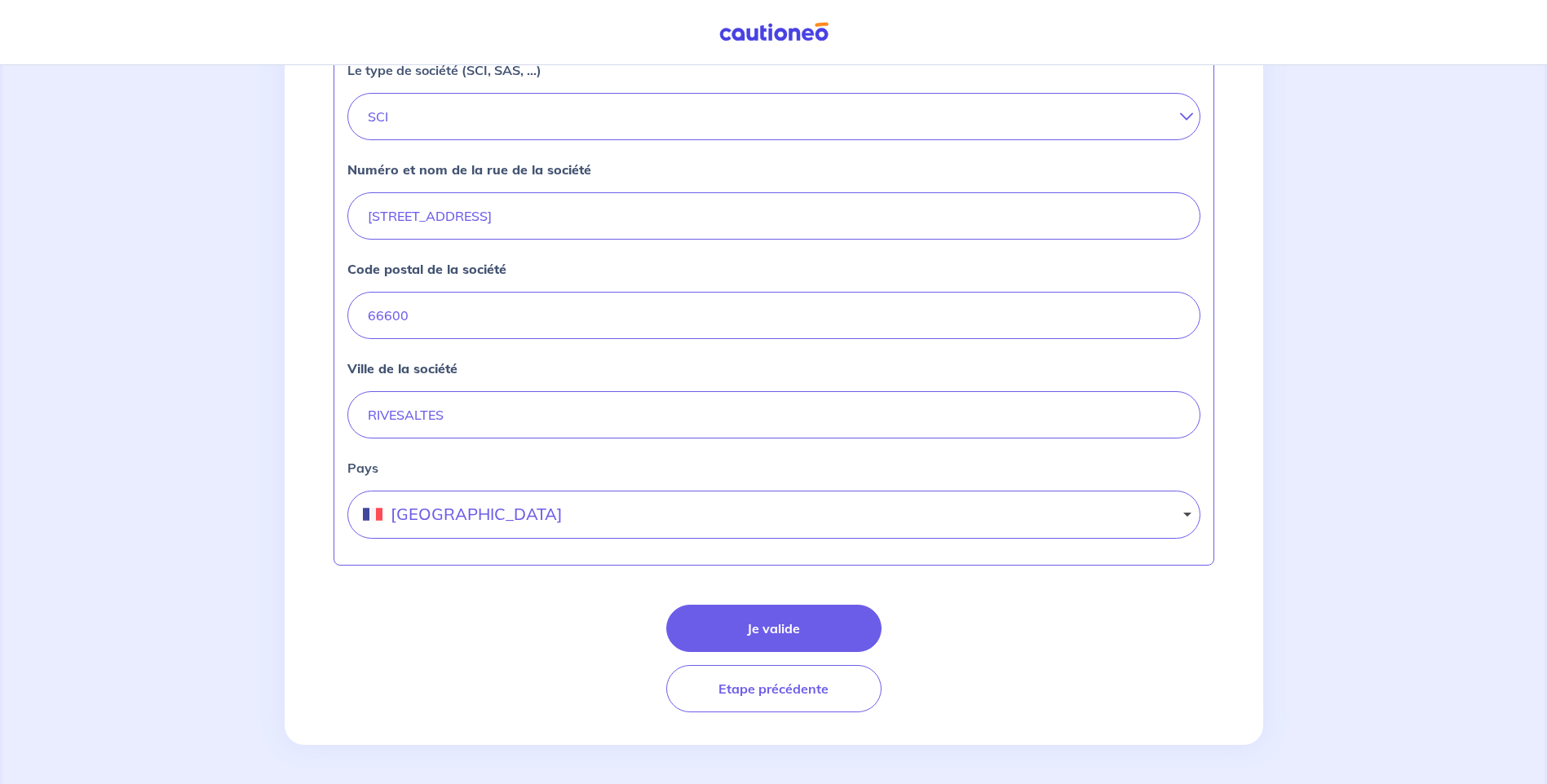
scroll to position [609, 0]
click at [791, 631] on button "Je valide" at bounding box center [774, 628] width 215 height 47
select select "FR"
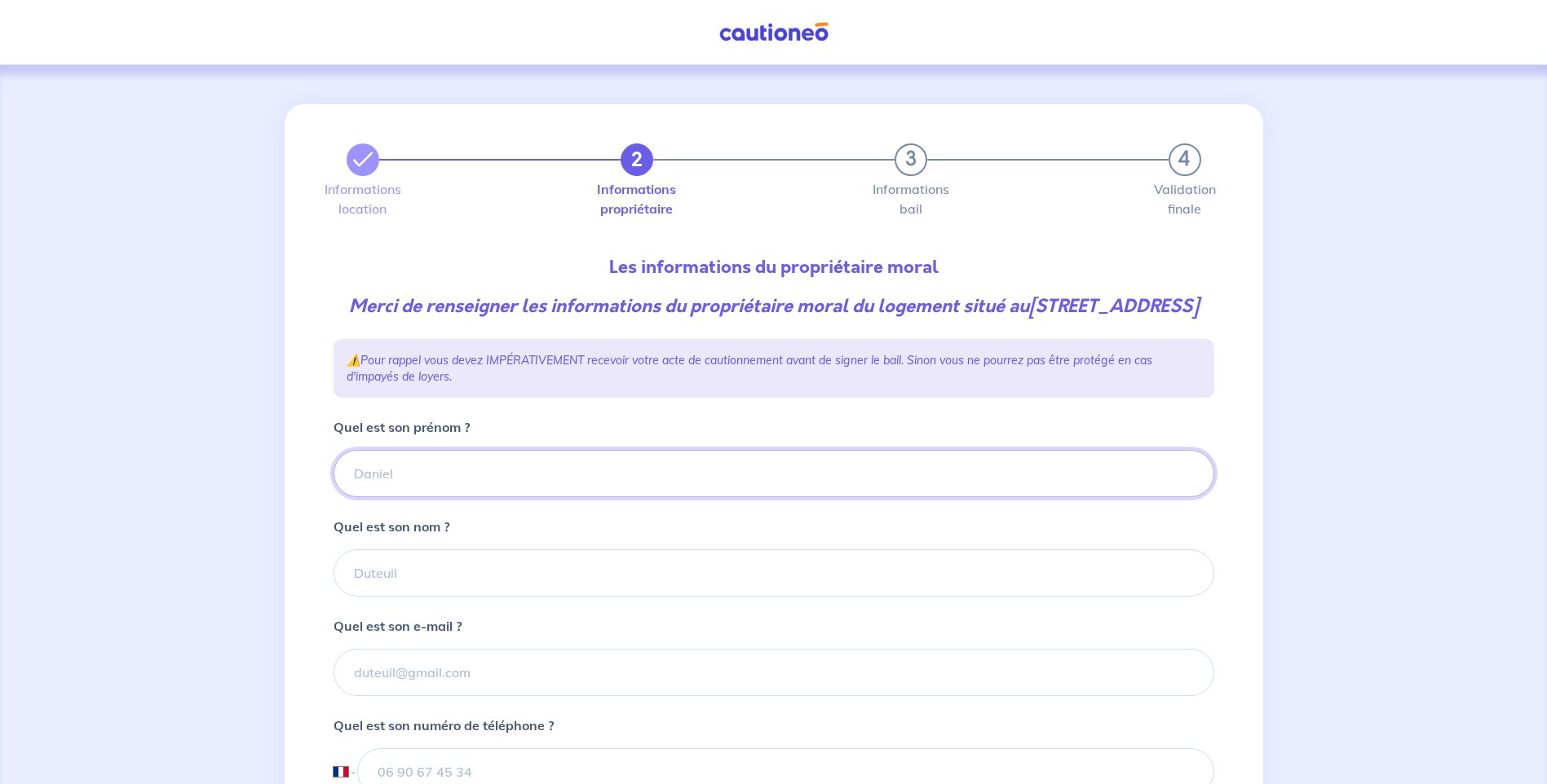
click at [398, 498] on input "Quel est son prénom ?" at bounding box center [774, 474] width 881 height 47
type input "Marie-Thérèse"
click at [404, 597] on input "Quel est son nom ?" at bounding box center [774, 573] width 881 height 47
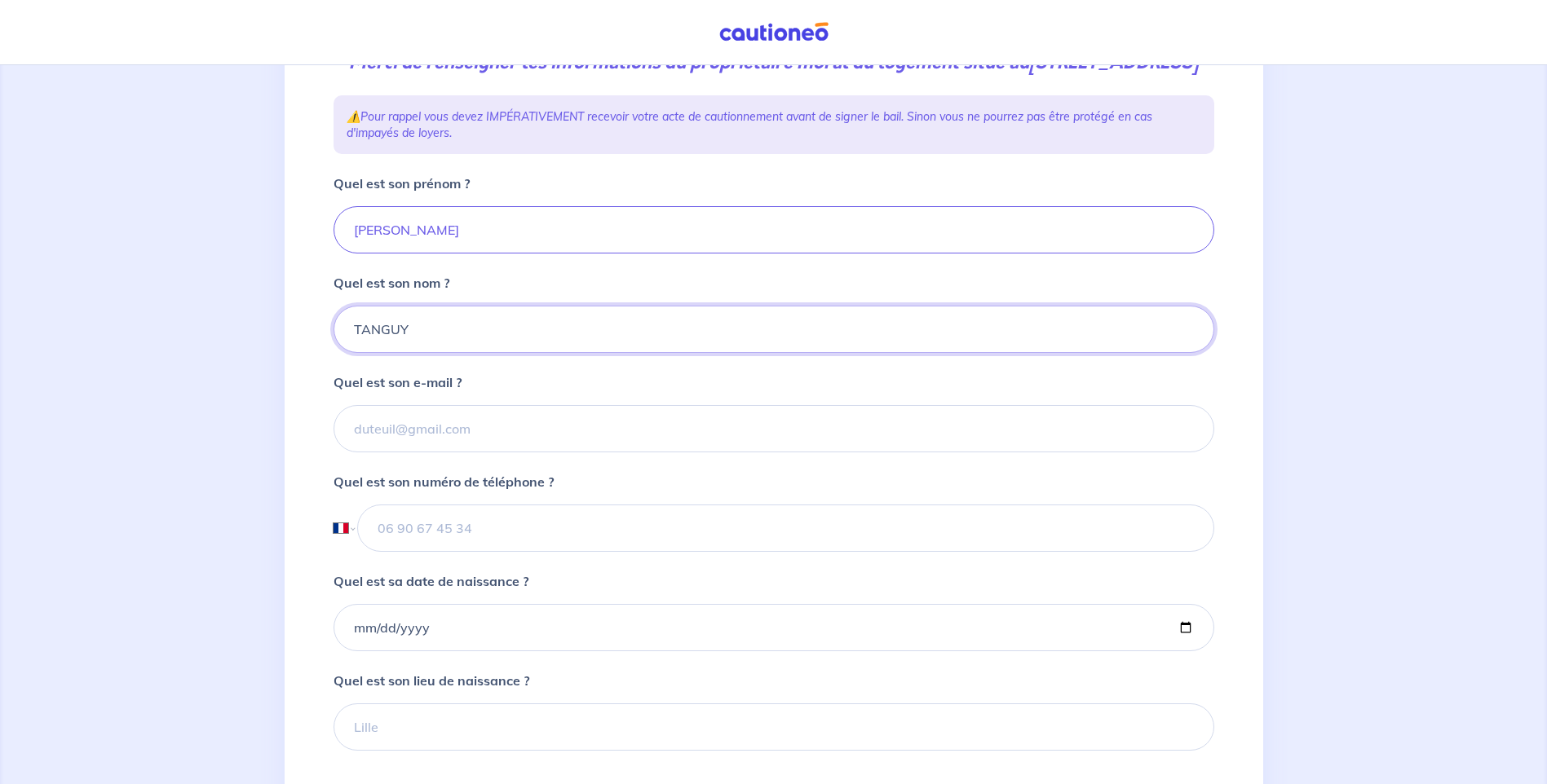
scroll to position [244, 0]
type input "TANGUY"
click at [391, 452] on input "Quel est son e-mail ?" at bounding box center [774, 427] width 881 height 47
type input "M"
type input "mtf66600@gmail.com"
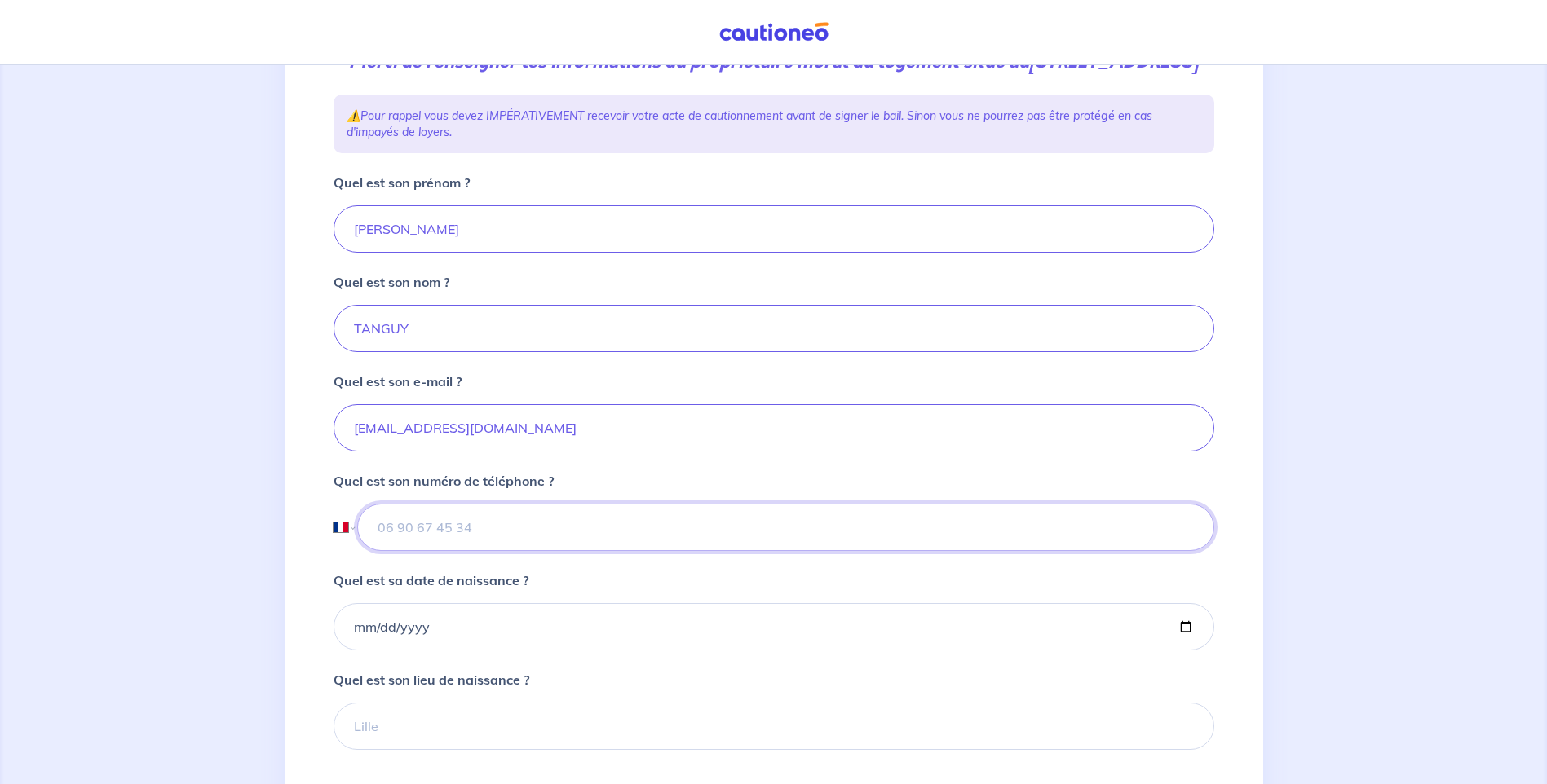
click at [469, 551] on input "tel" at bounding box center [785, 527] width 856 height 47
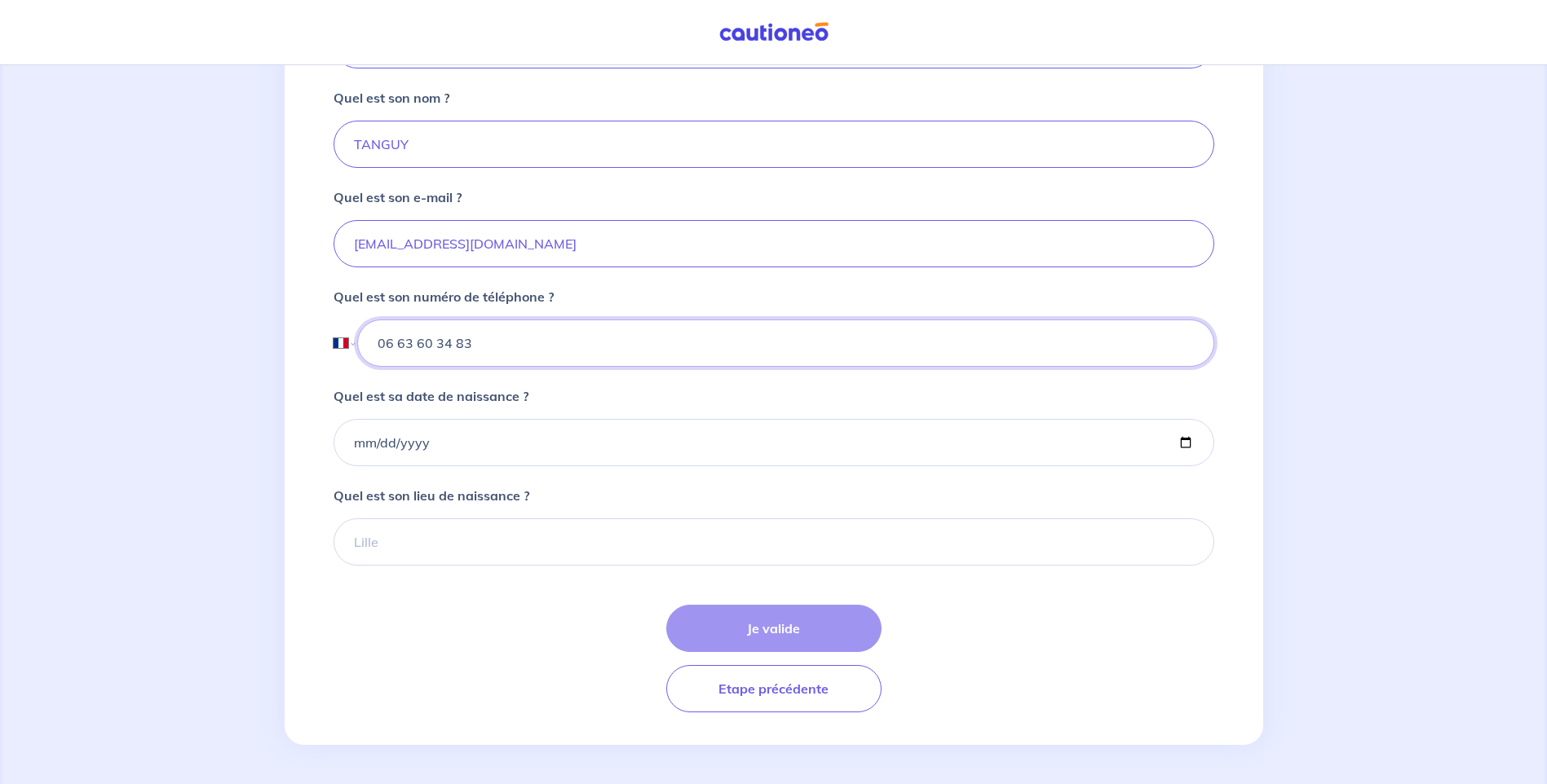
scroll to position [455, 0]
type input "06 63 60 34 83"
click at [425, 457] on input "Quel est sa date de naissance ?" at bounding box center [774, 442] width 881 height 47
type input "1947-04-03"
click at [431, 559] on input "Quel est son lieu de naissance ?" at bounding box center [774, 541] width 881 height 47
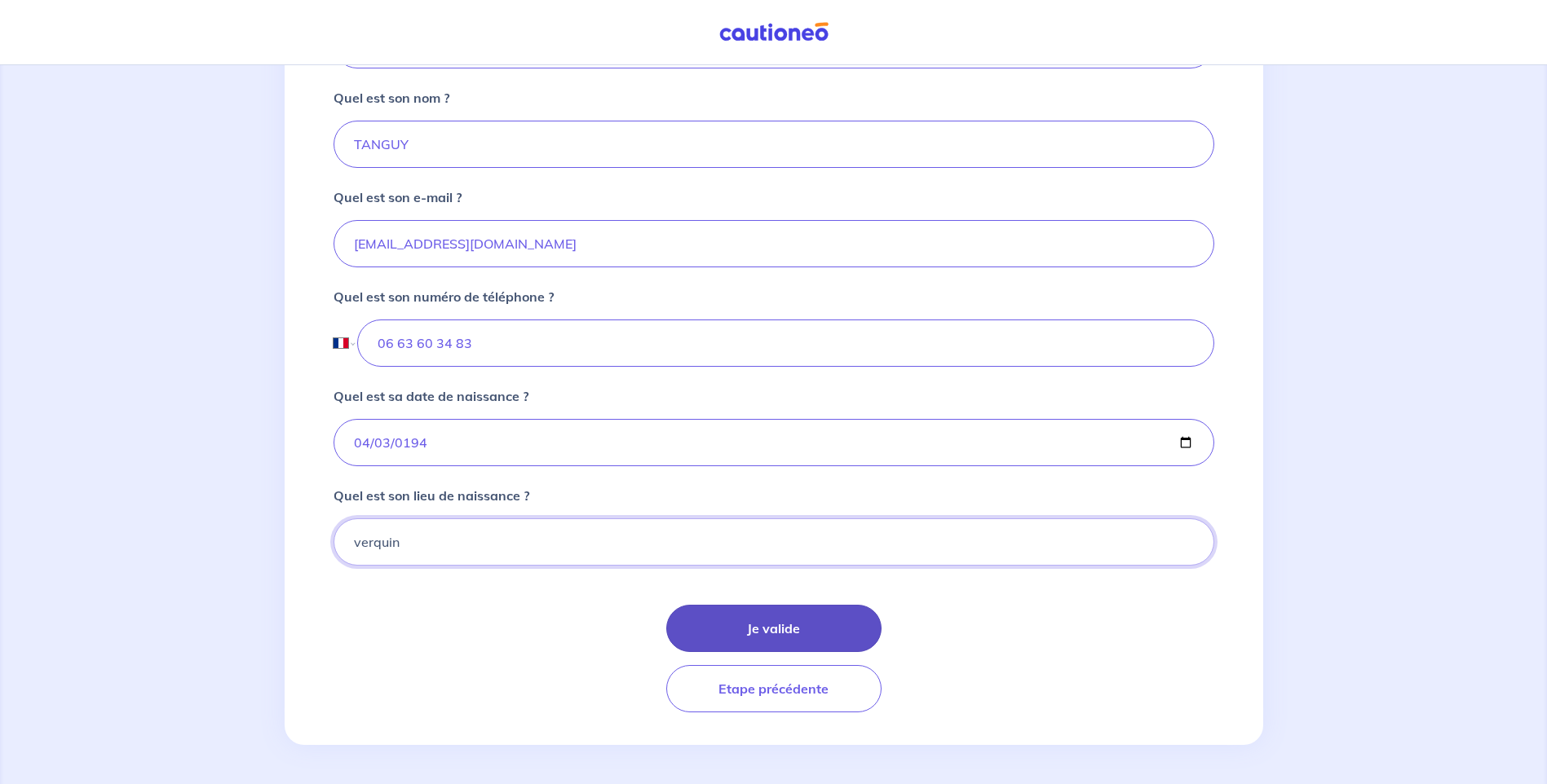
type input "verquin"
click at [747, 628] on button "Je valide" at bounding box center [774, 628] width 215 height 47
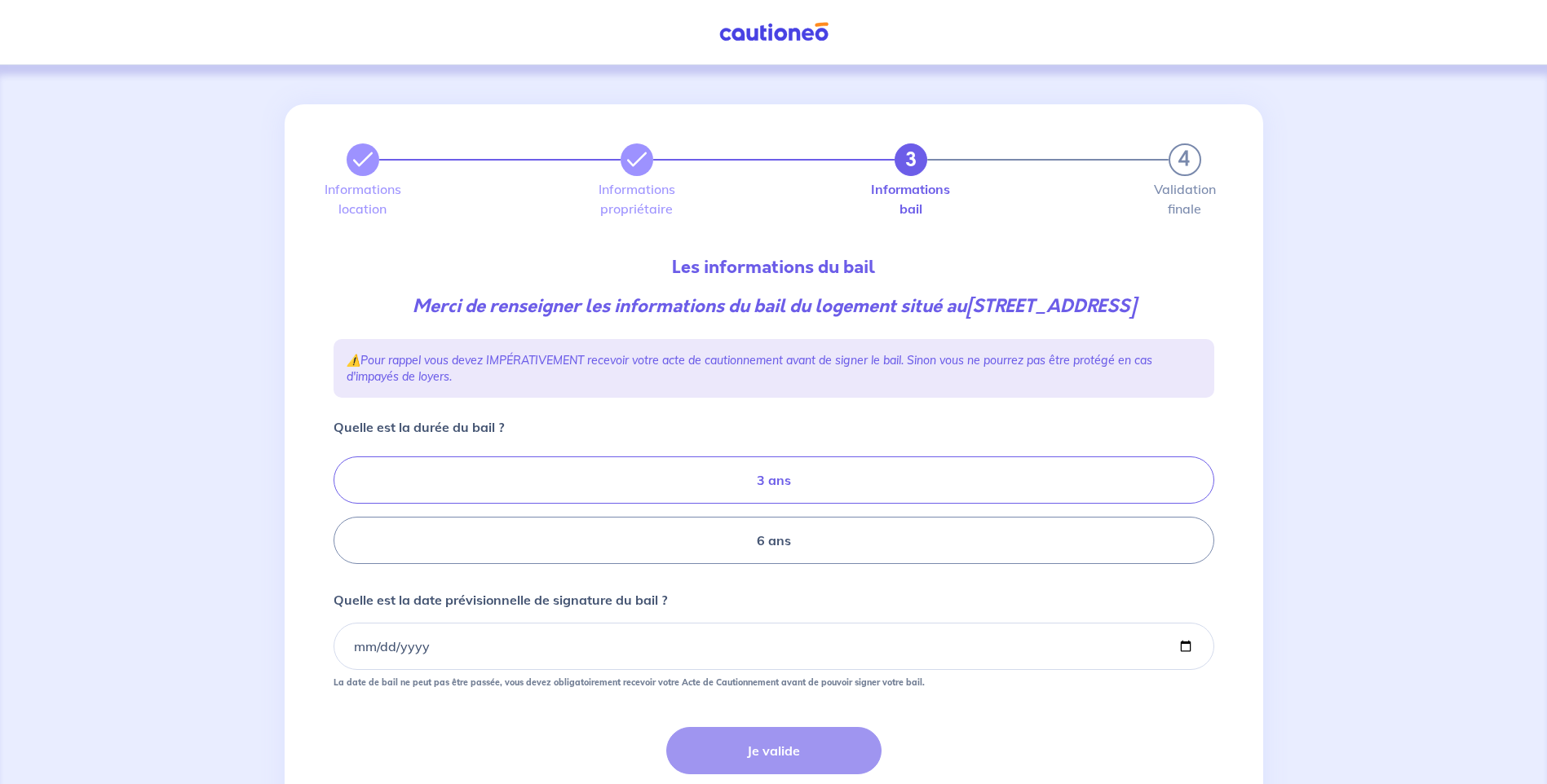
click at [576, 504] on label "3 ans" at bounding box center [774, 480] width 881 height 47
click at [345, 511] on input "3 ans" at bounding box center [339, 511] width 11 height 11
radio input "true"
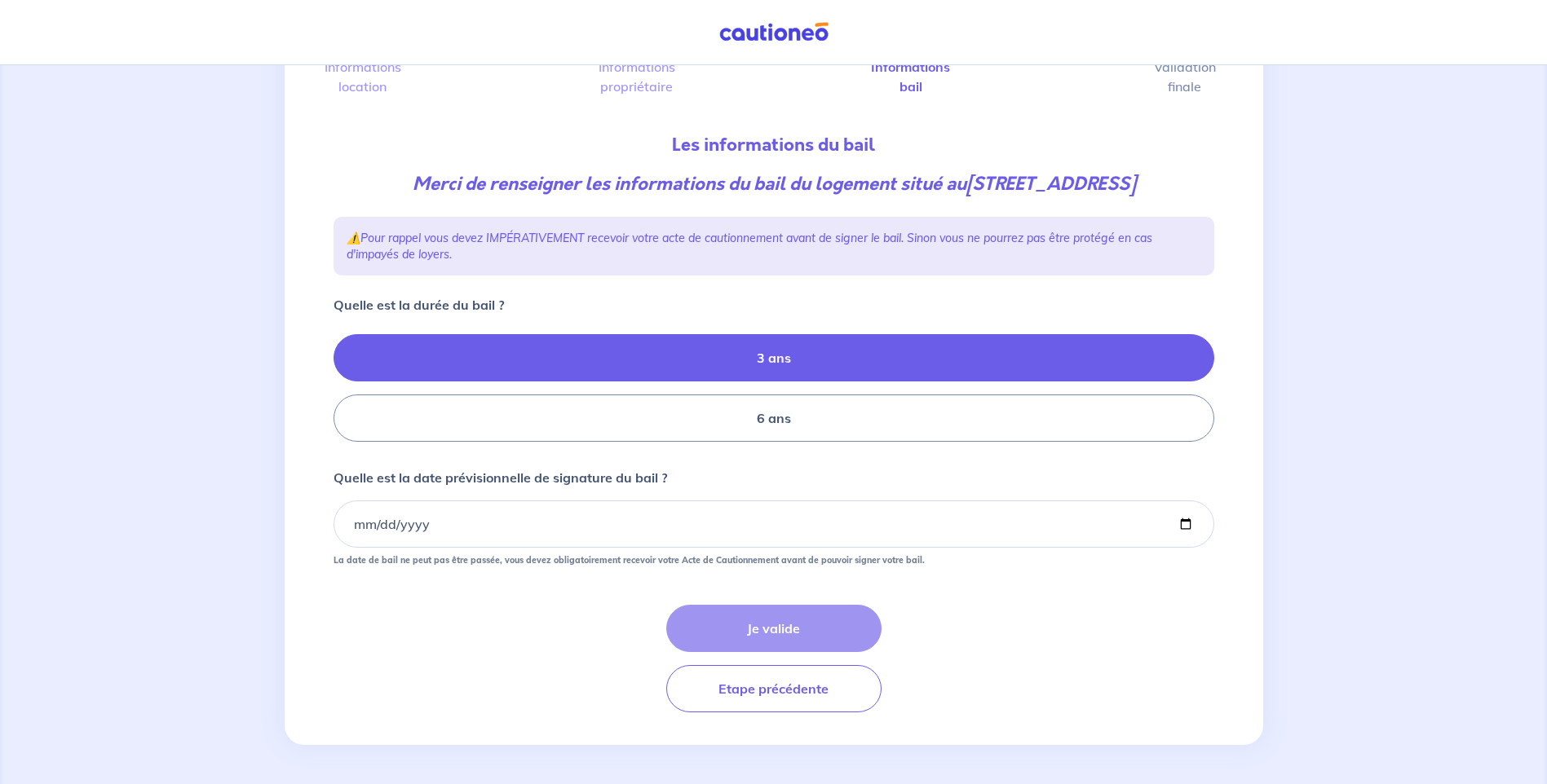
scroll to position [148, 0]
click at [452, 524] on input "Quelle est la date prévisionnelle de signature du bail ?" at bounding box center [774, 524] width 881 height 47
click at [376, 522] on input "Quelle est la date prévisionnelle de signature du bail ?" at bounding box center [774, 524] width 881 height 47
click at [343, 521] on input "Quelle est la date prévisionnelle de signature du bail ?" at bounding box center [774, 524] width 881 height 47
click at [359, 528] on input "Quelle est la date prévisionnelle de signature du bail ?" at bounding box center [774, 524] width 881 height 47
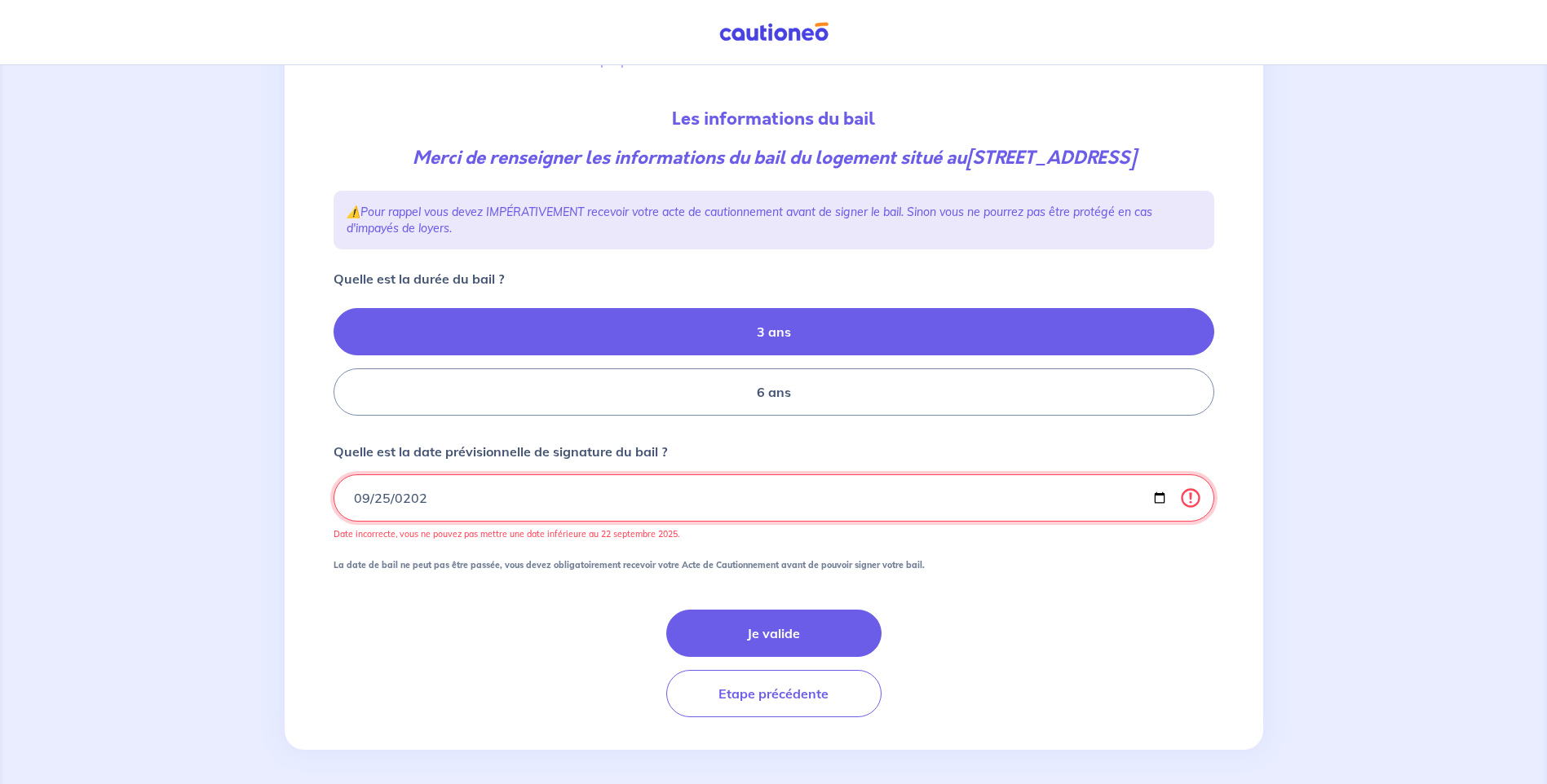
type input "2025-09-25"
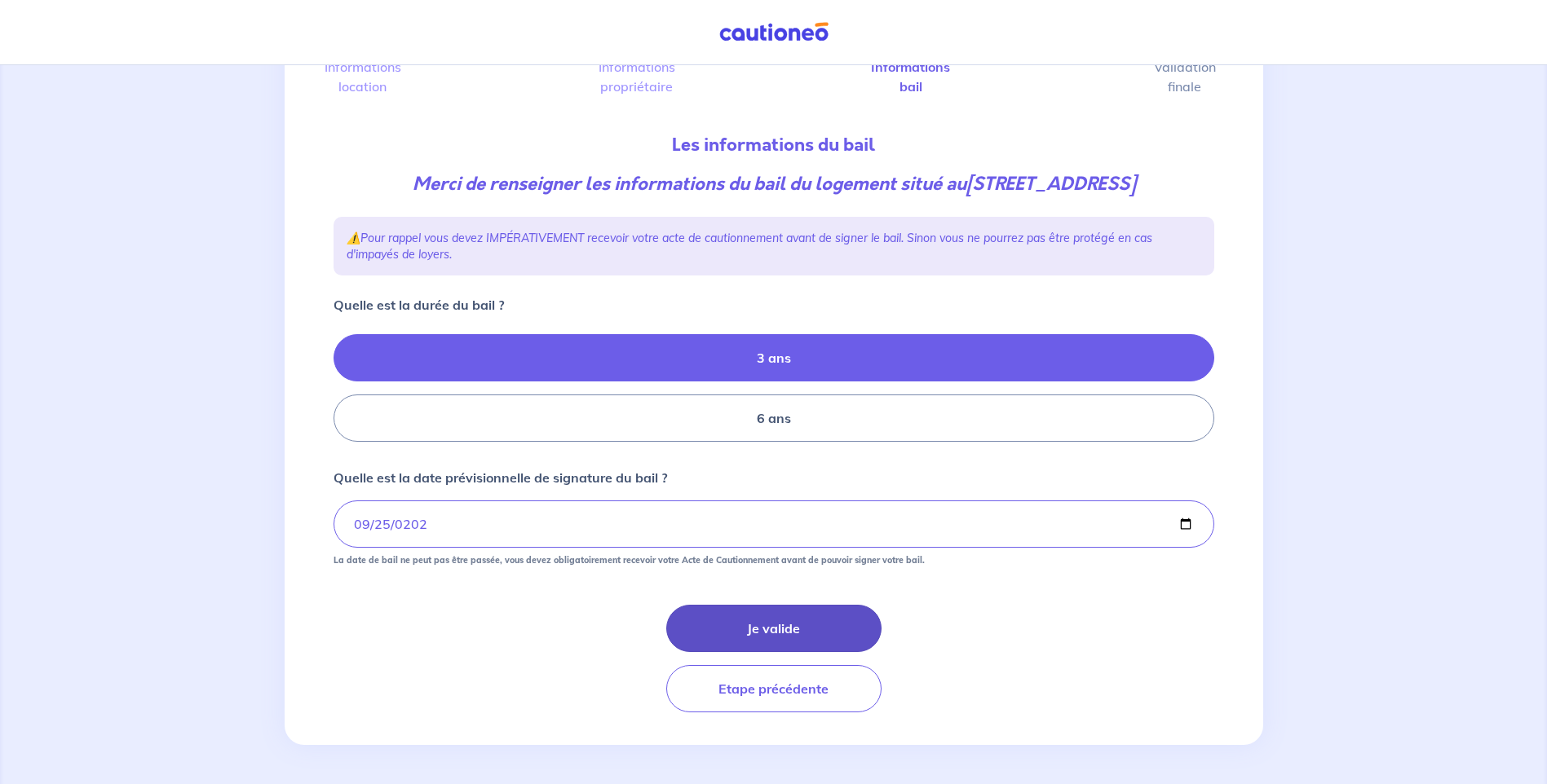
click at [799, 632] on button "Je valide" at bounding box center [774, 628] width 215 height 47
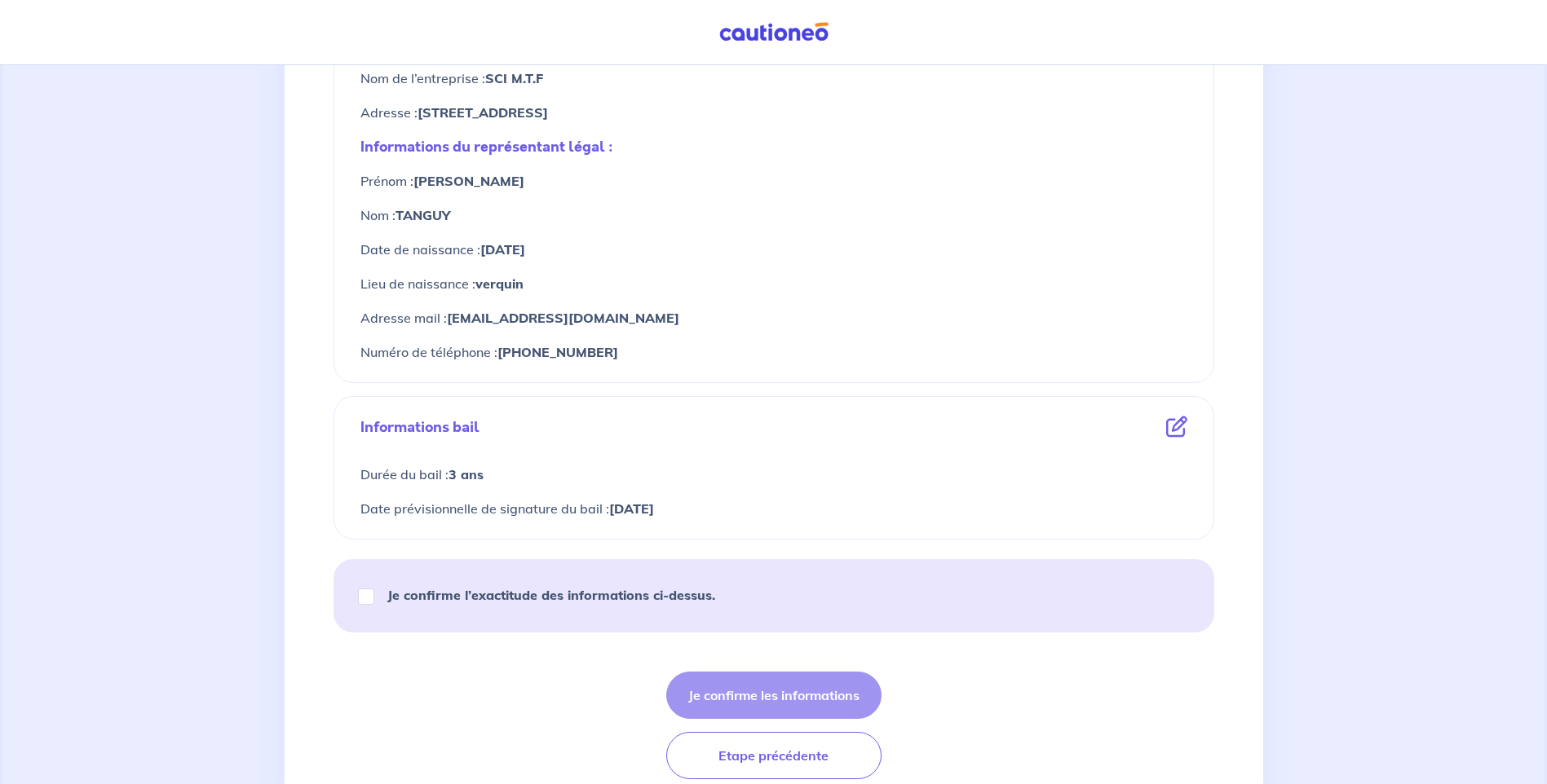
scroll to position [786, 0]
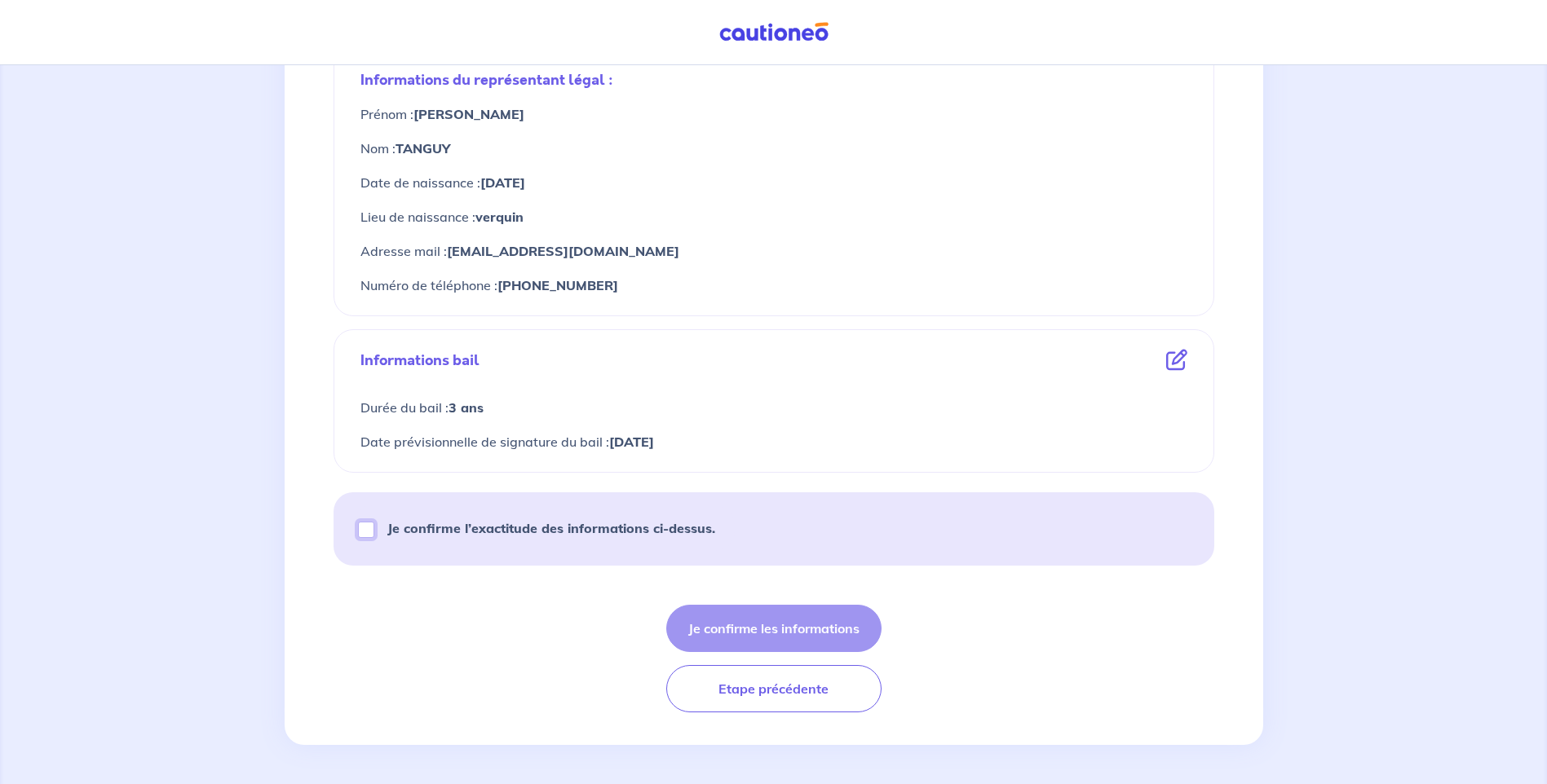
click at [369, 530] on input "Je confirme l’exactitude des informations ci-dessus." at bounding box center [366, 530] width 17 height 17
checkbox input "true"
click at [746, 633] on button "Je confirme les informations" at bounding box center [774, 628] width 215 height 47
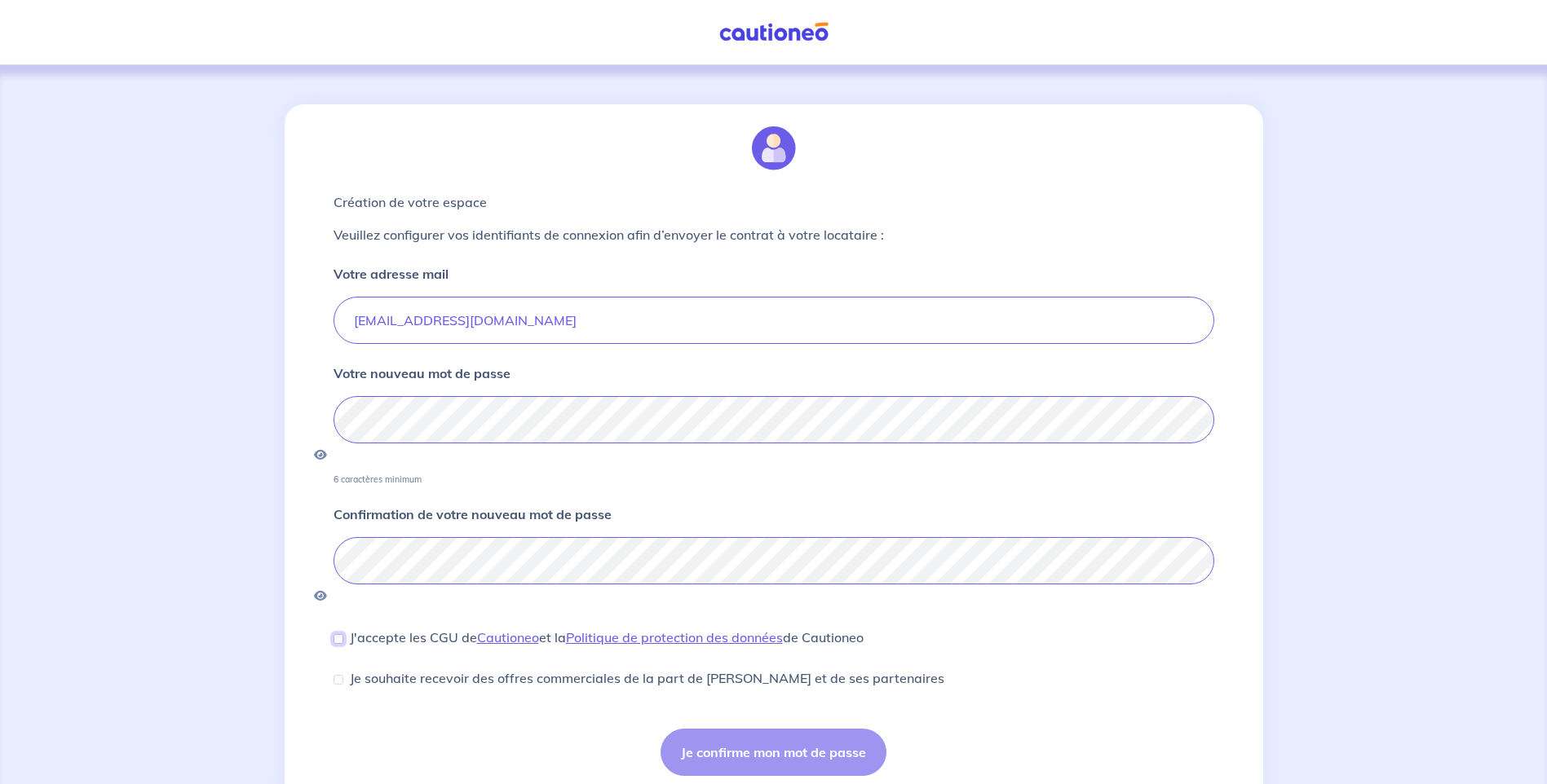
click at [334, 634] on input "J'accepte les CGU de Cautioneo et la Politique de protection des données de Cau…" at bounding box center [339, 639] width 10 height 10
checkbox input "true"
click at [775, 729] on button "Je confirme mon mot de passe" at bounding box center [774, 752] width 226 height 47
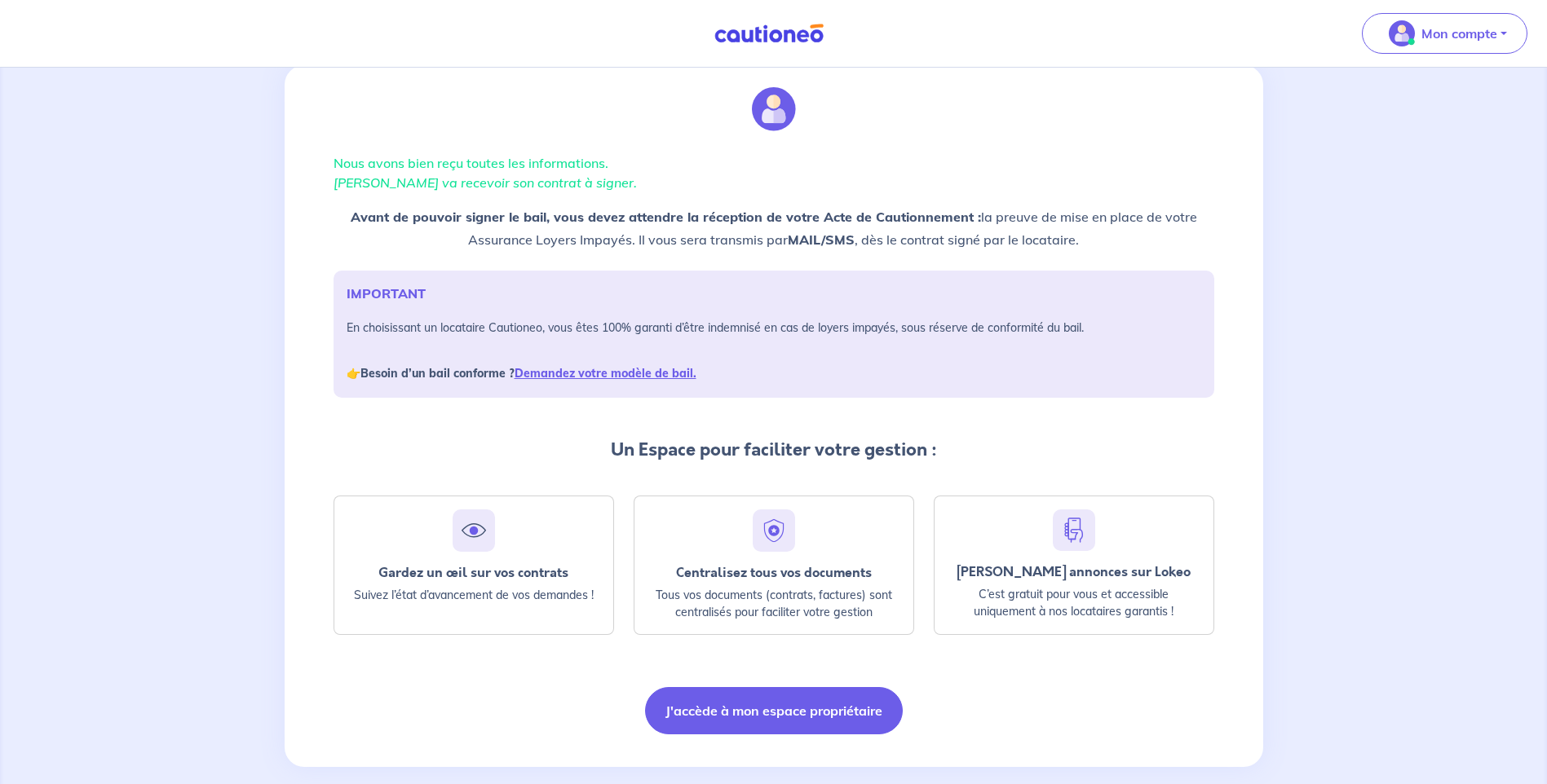
scroll to position [64, 0]
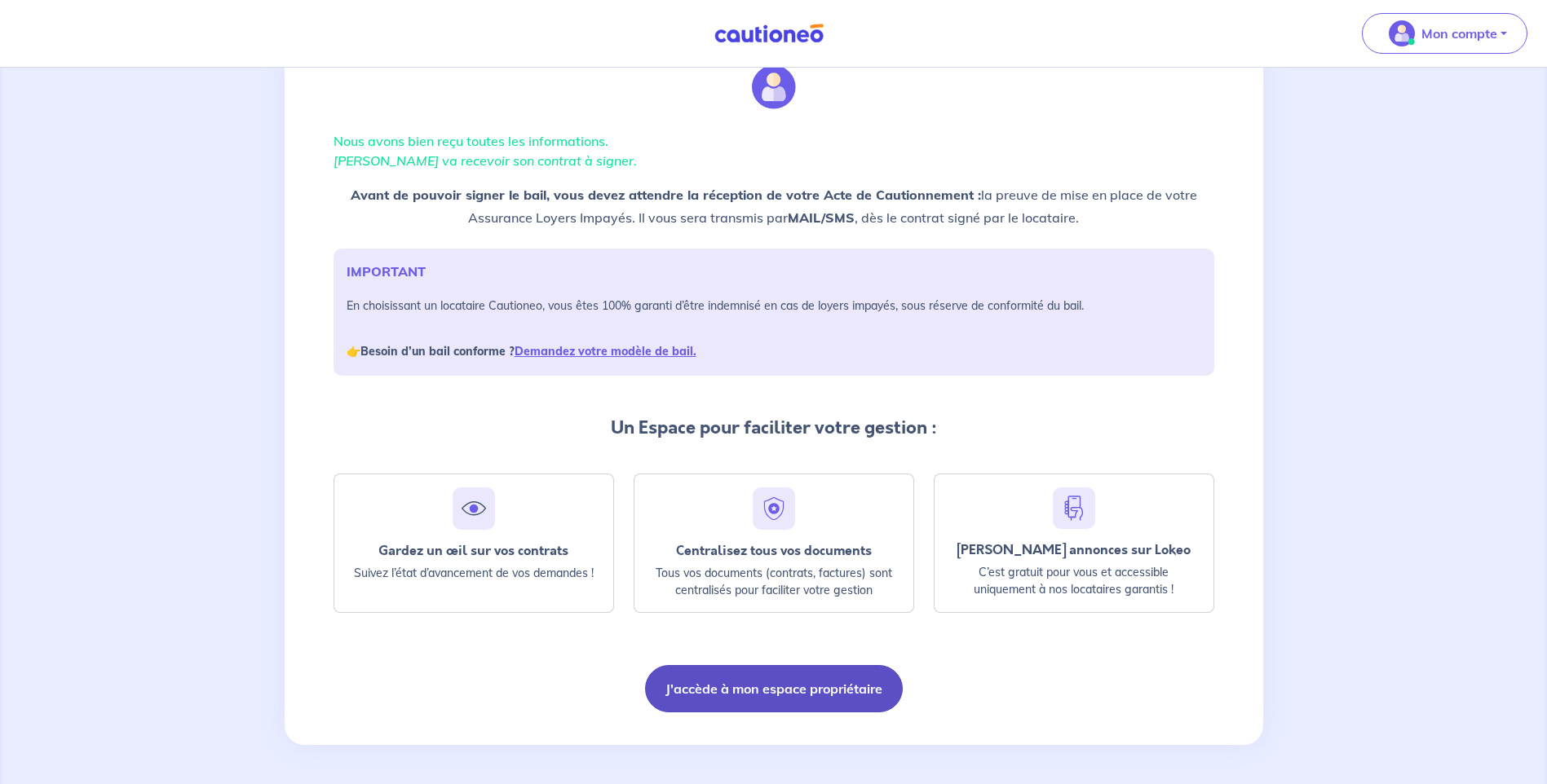
click at [757, 694] on button "J'accède à mon espace propriétaire" at bounding box center [774, 689] width 258 height 47
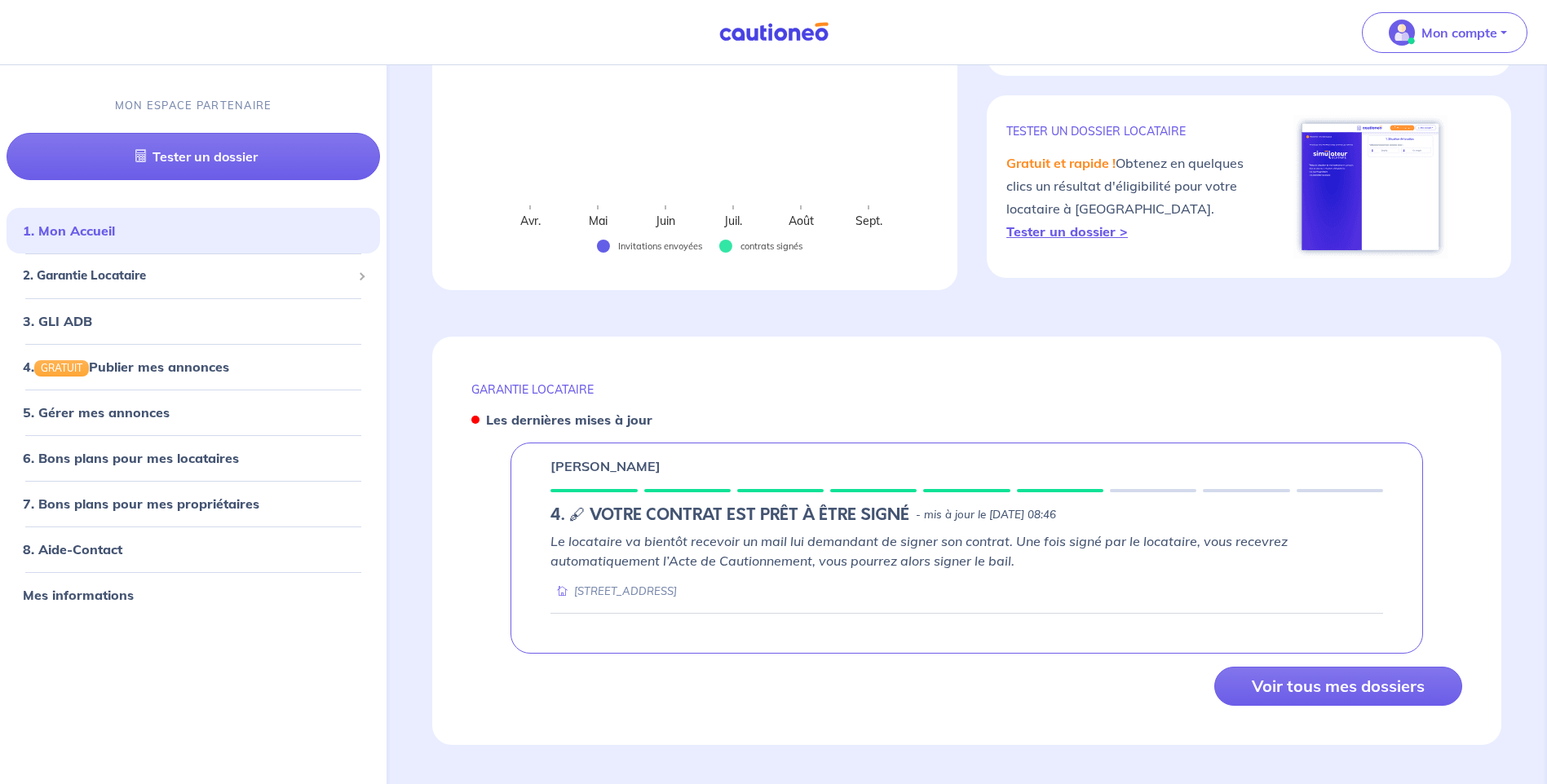
scroll to position [344, 0]
